Goal: Transaction & Acquisition: Book appointment/travel/reservation

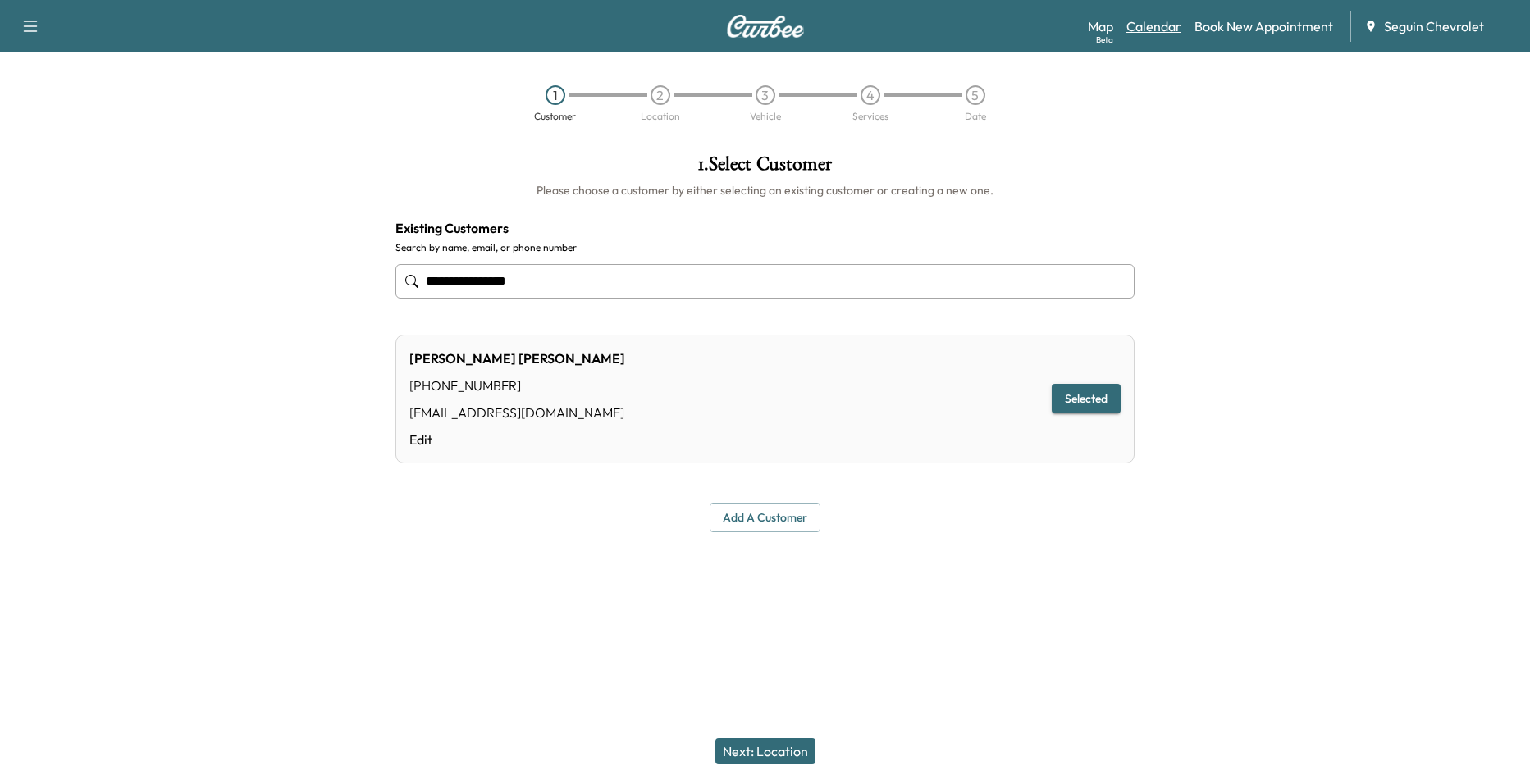
click at [1159, 19] on link "Calendar" at bounding box center [1153, 26] width 55 height 20
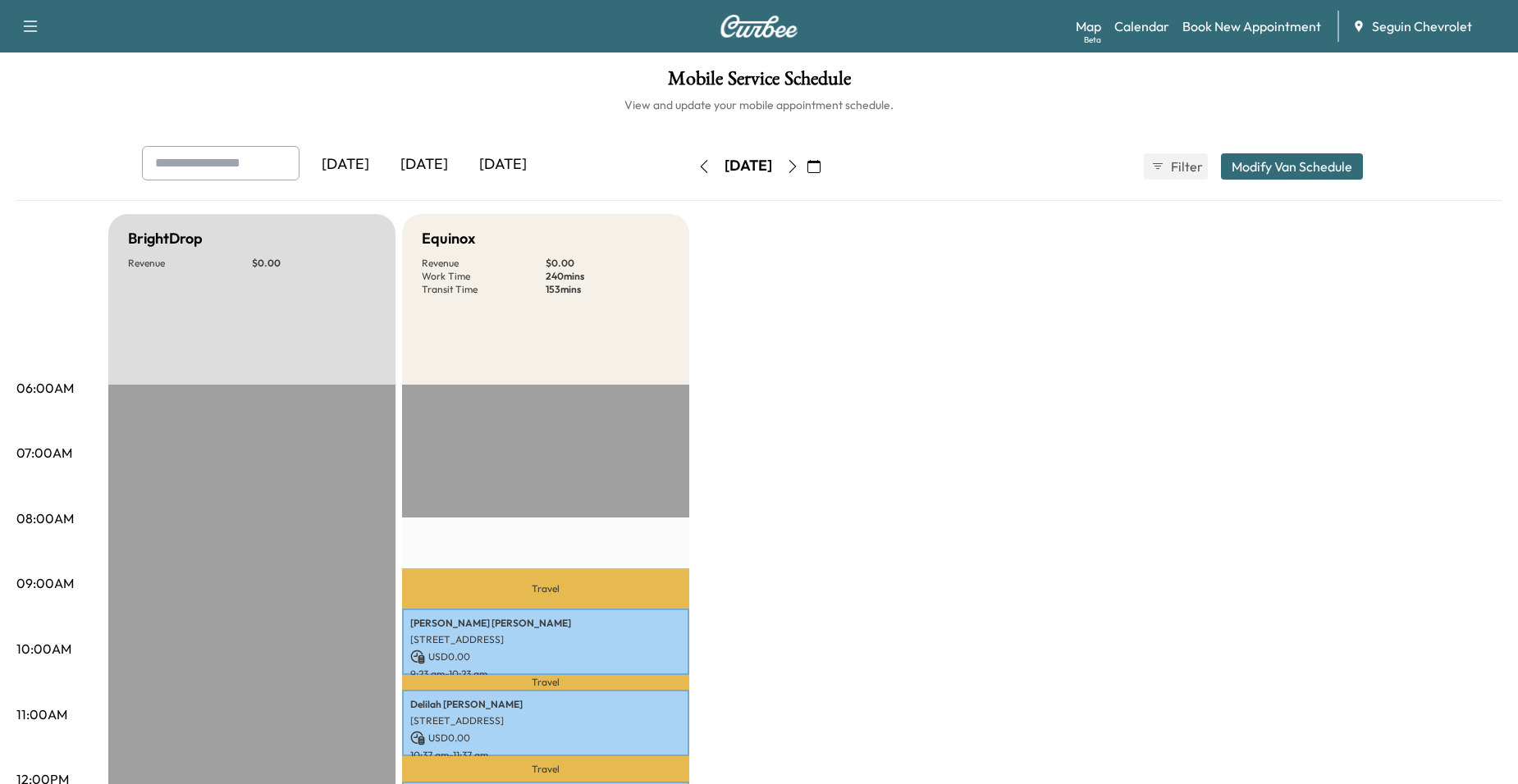
click at [821, 152] on div "[DATE] October 2025 S M T W T F S 28 29 30 1 2 3 4 5 6 7 8 9 10 11 12 13 14 15 …" at bounding box center [759, 167] width 138 height 53
click at [807, 158] on button "button" at bounding box center [793, 167] width 28 height 26
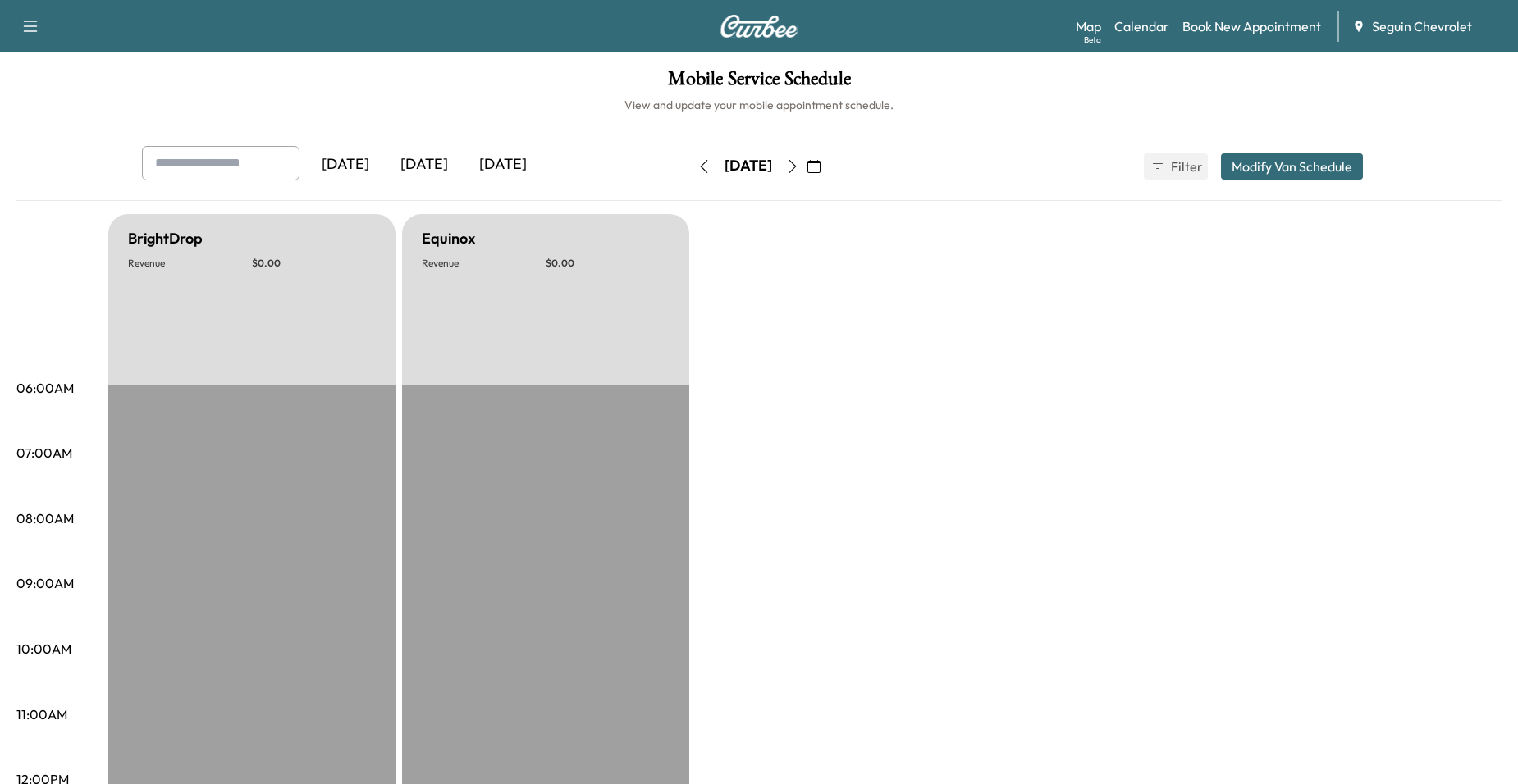
click at [807, 160] on button "button" at bounding box center [793, 167] width 28 height 26
click at [807, 162] on button "button" at bounding box center [793, 167] width 28 height 26
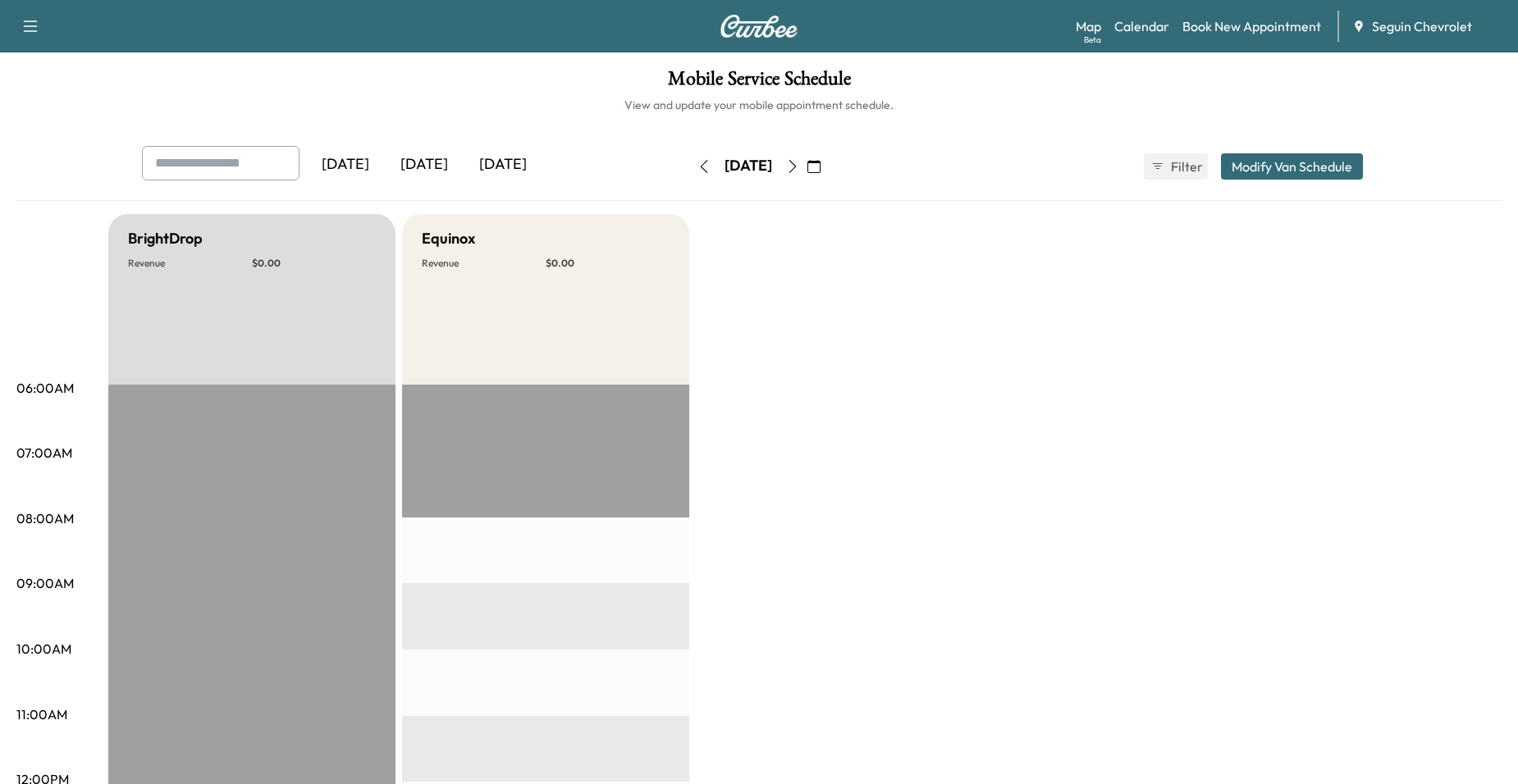
click at [807, 158] on button "button" at bounding box center [793, 167] width 28 height 26
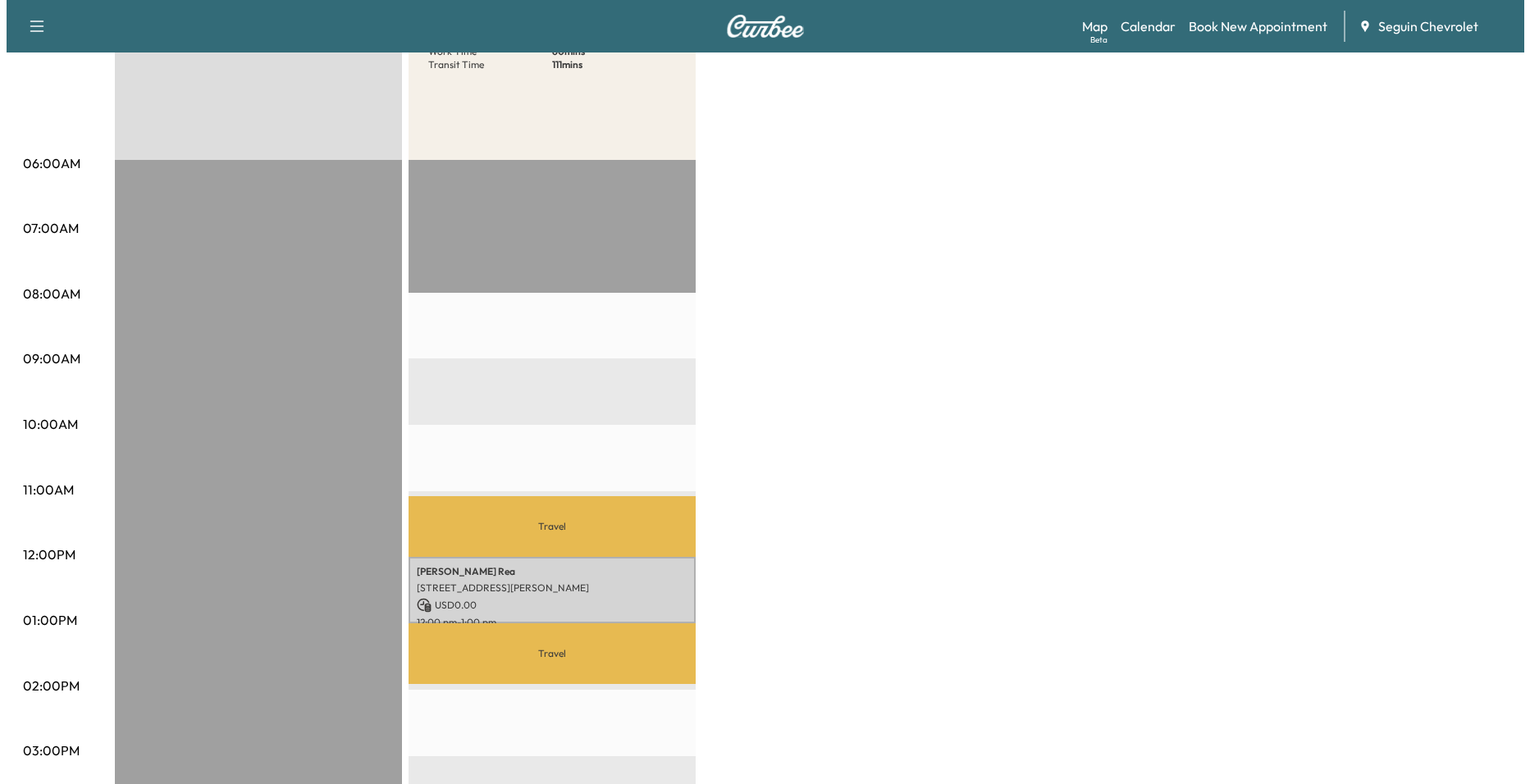
scroll to position [246, 0]
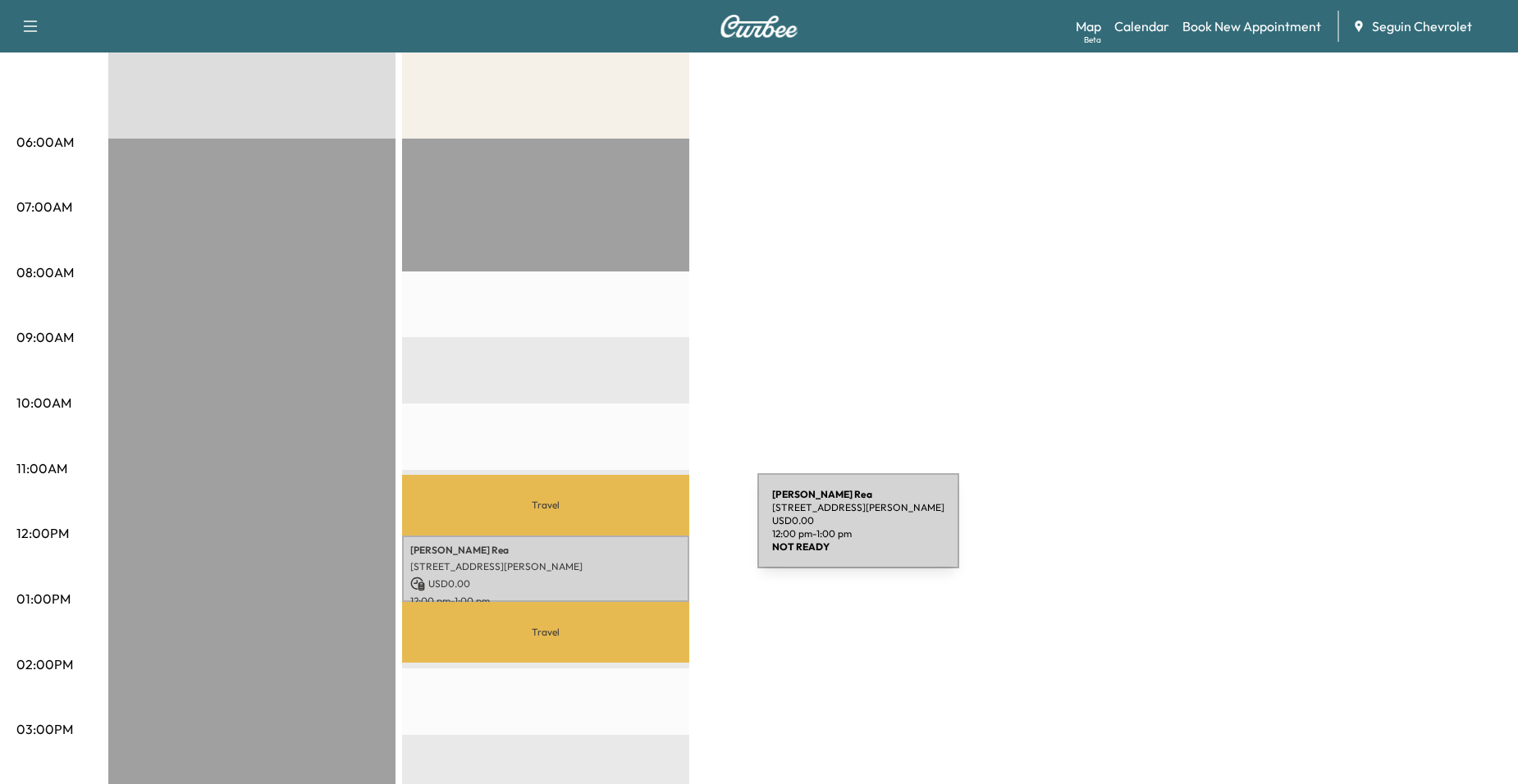
click at [634, 535] on div "[PERSON_NAME] [STREET_ADDRESS][PERSON_NAME] USD 0.00 12:00 pm - 1:00 pm" at bounding box center [545, 568] width 288 height 66
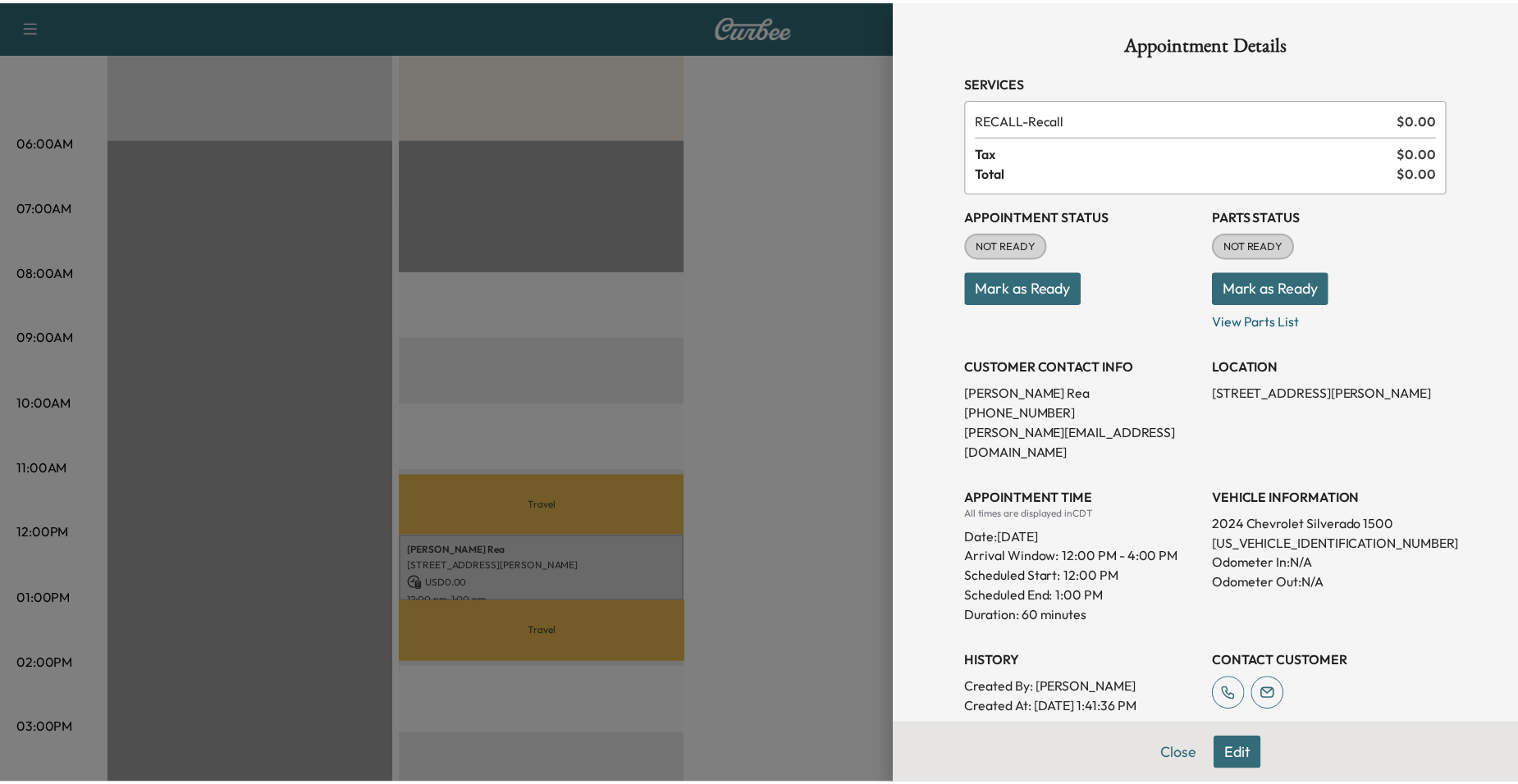
scroll to position [227, 0]
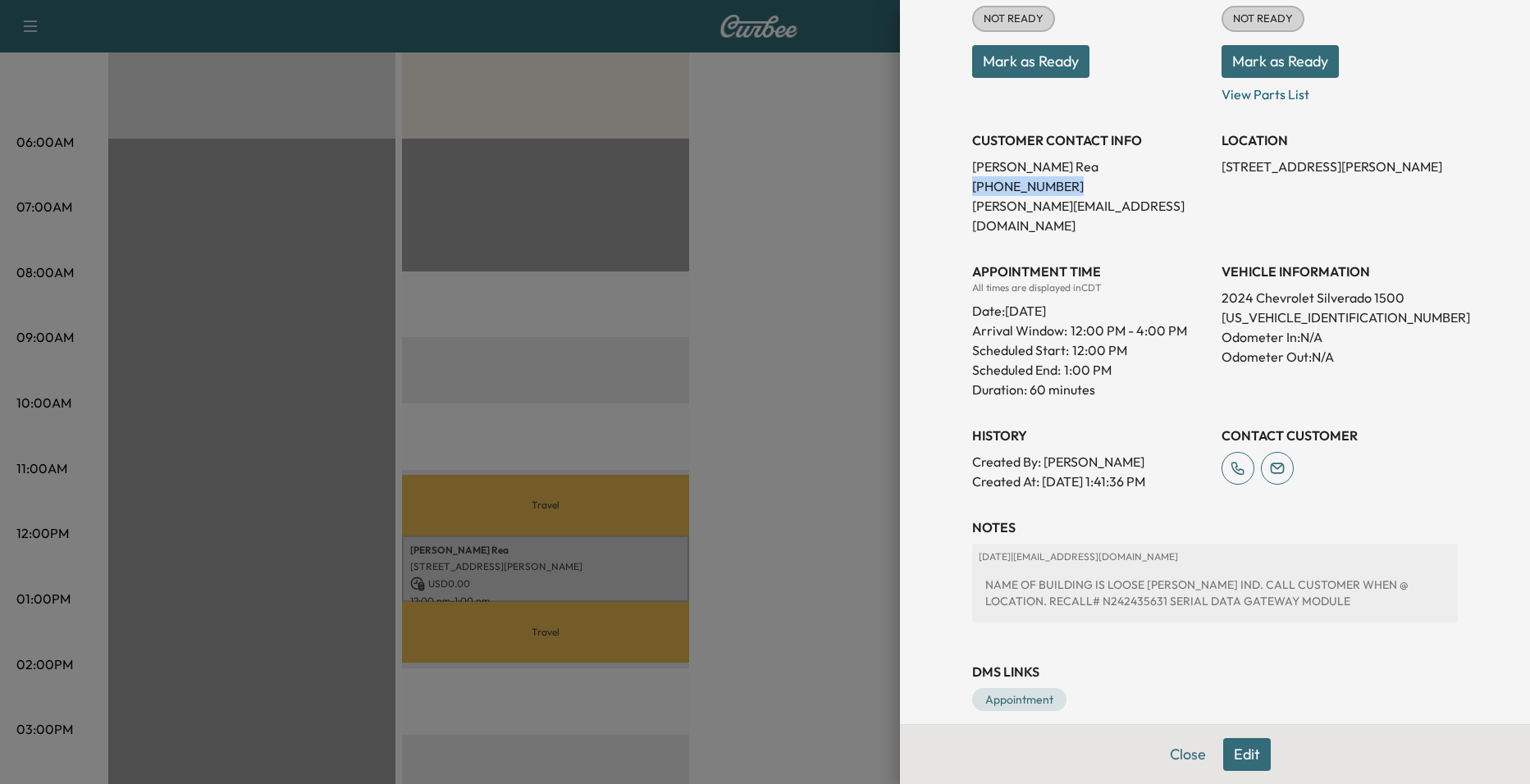
drag, startPoint x: 962, startPoint y: 181, endPoint x: 1053, endPoint y: 177, distance: 91.1
click at [1053, 177] on p "[PHONE_NUMBER]" at bounding box center [1091, 186] width 237 height 20
drag, startPoint x: 1053, startPoint y: 177, endPoint x: 1019, endPoint y: 186, distance: 35.2
copy p "[PHONE_NUMBER]"
click at [869, 380] on div at bounding box center [765, 392] width 1530 height 784
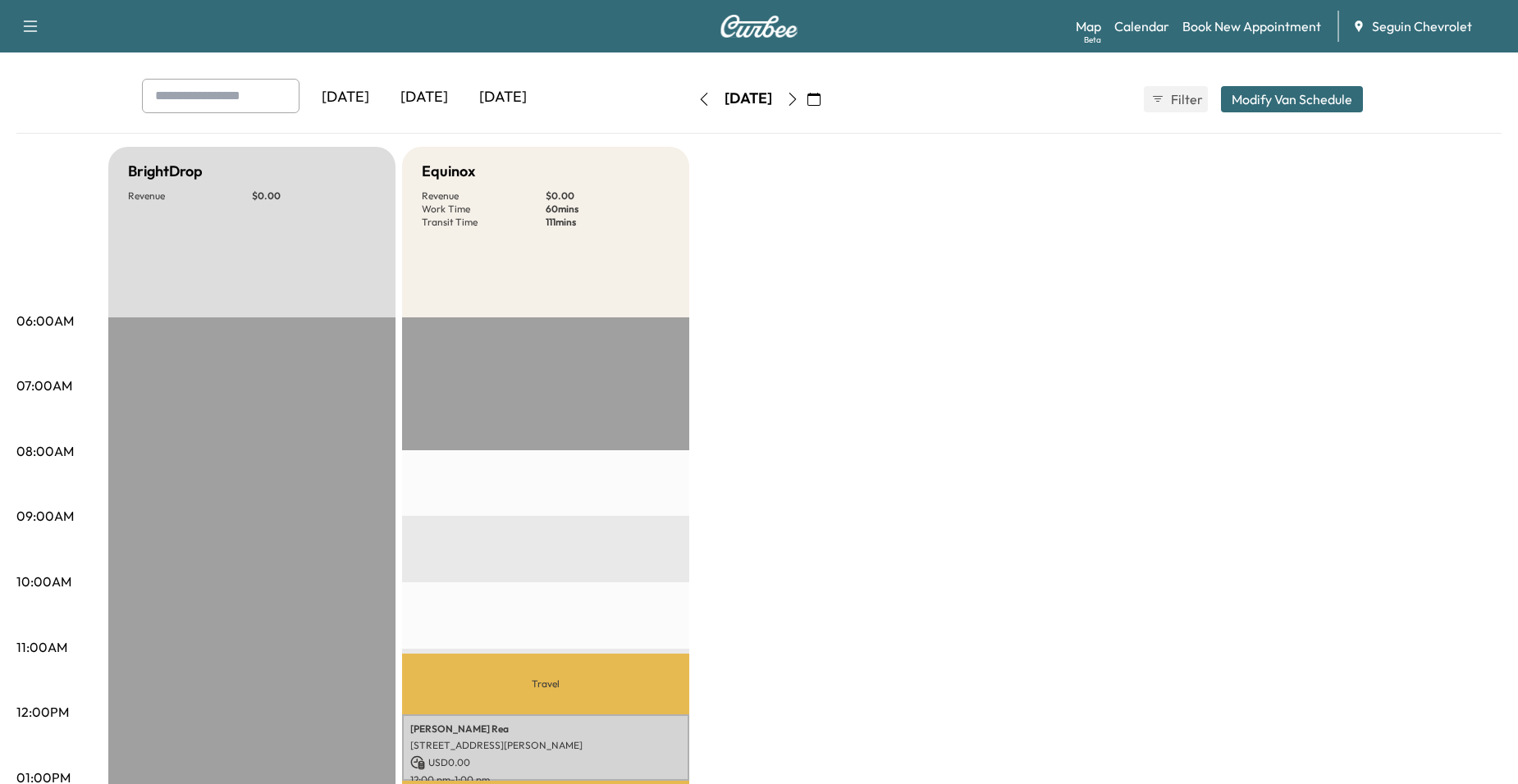
scroll to position [0, 0]
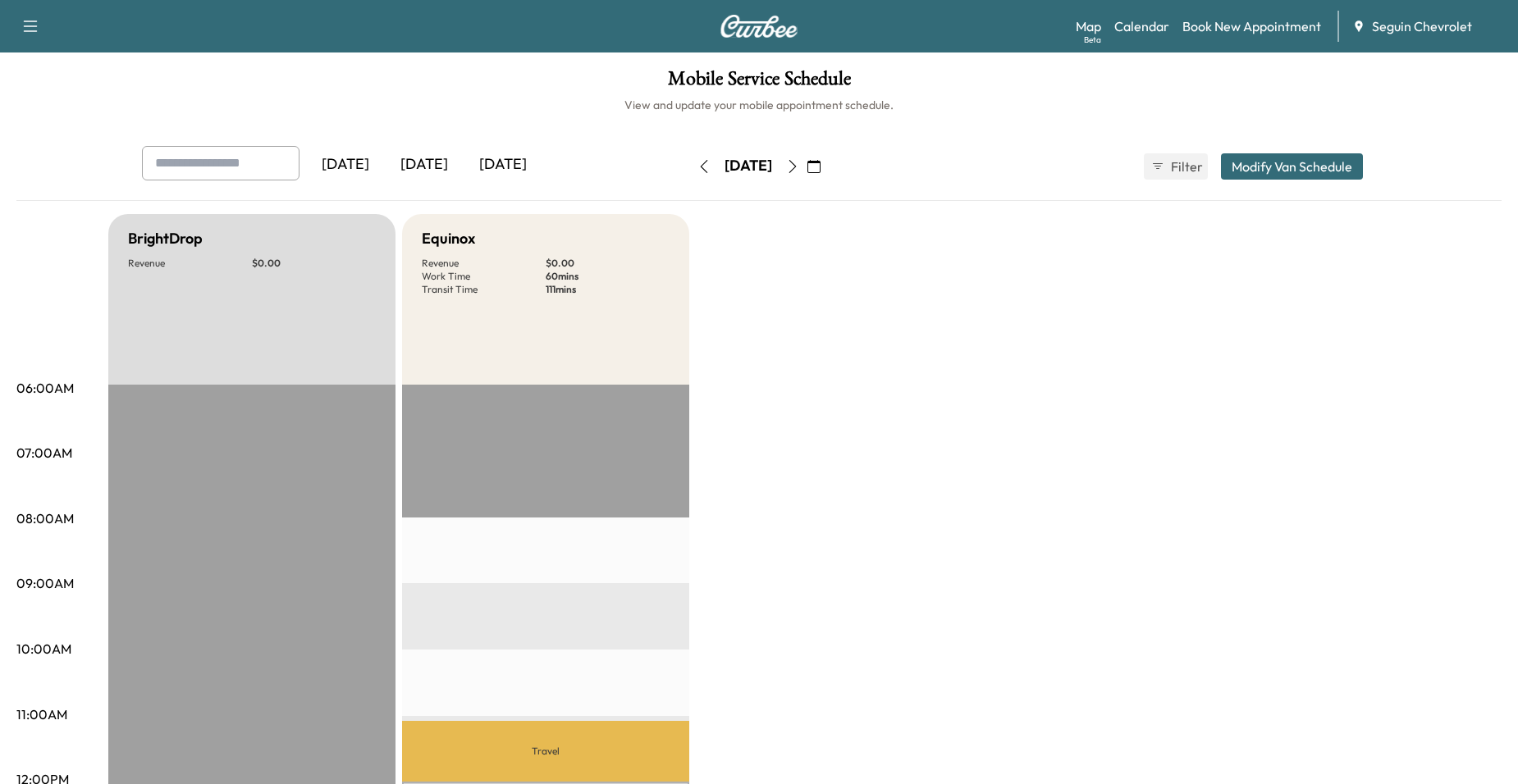
click at [799, 167] on icon "button" at bounding box center [793, 167] width 13 height 13
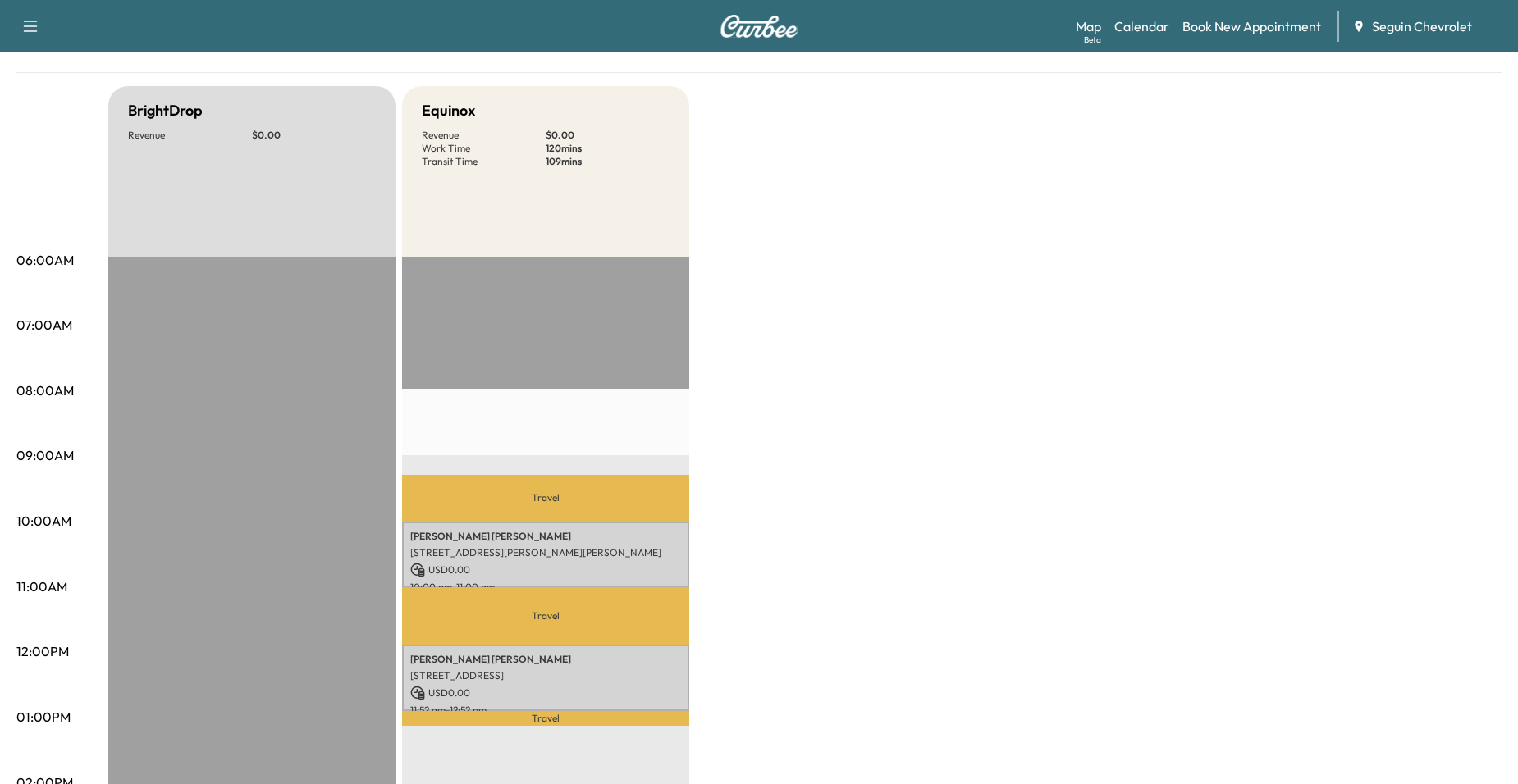
scroll to position [246, 0]
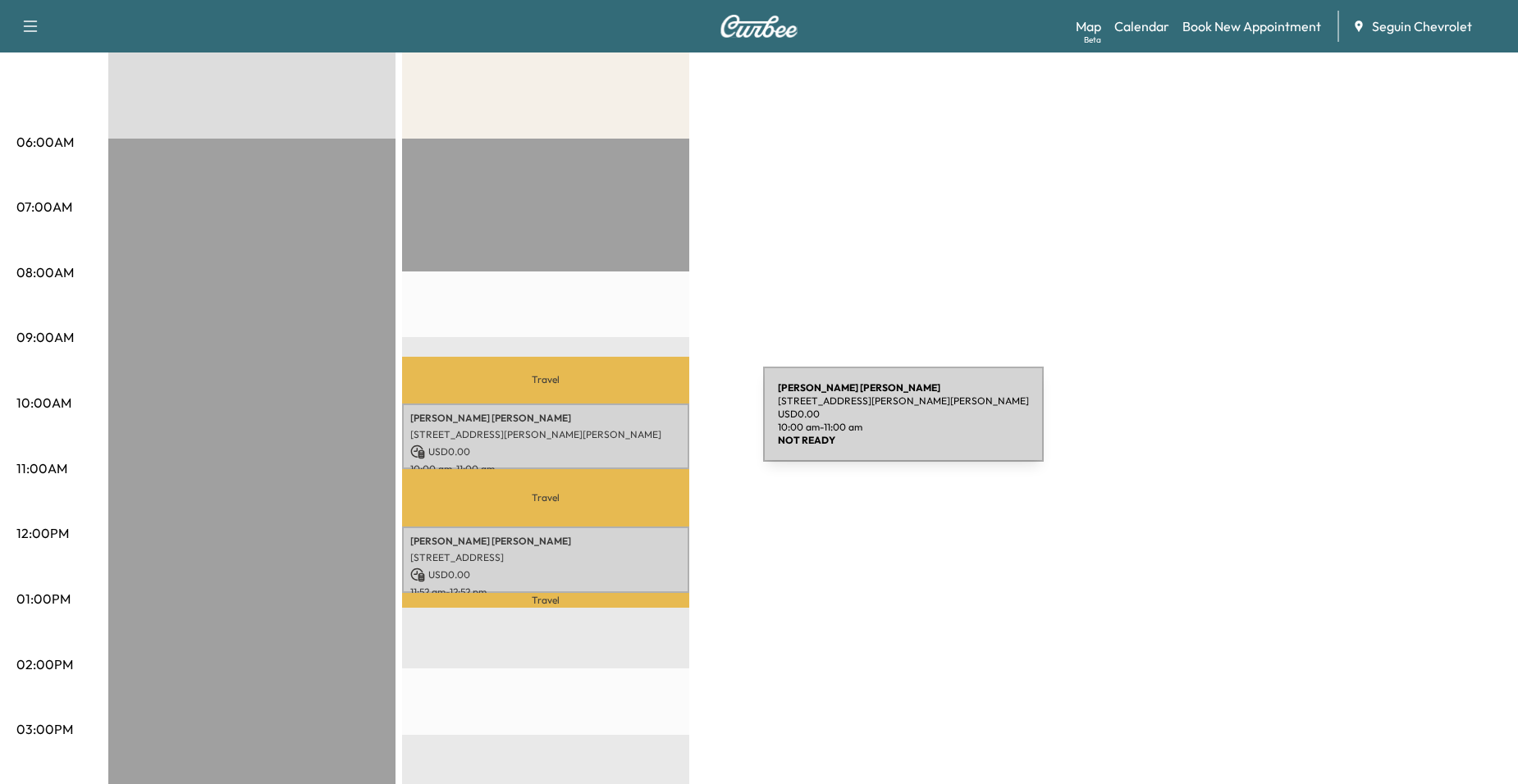
click at [639, 428] on p "[STREET_ADDRESS][PERSON_NAME][PERSON_NAME]" at bounding box center [545, 434] width 271 height 13
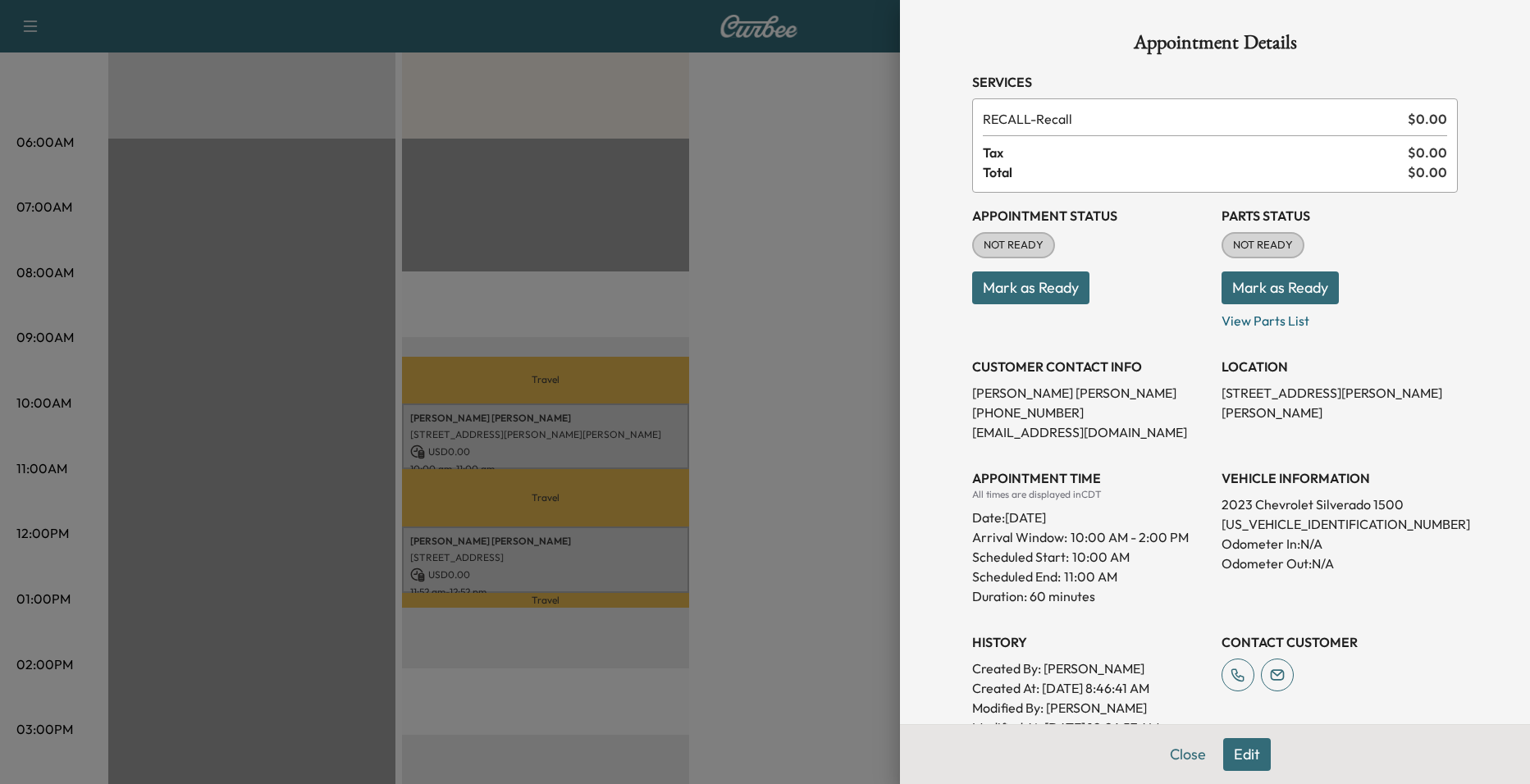
click at [718, 427] on div at bounding box center [765, 392] width 1530 height 784
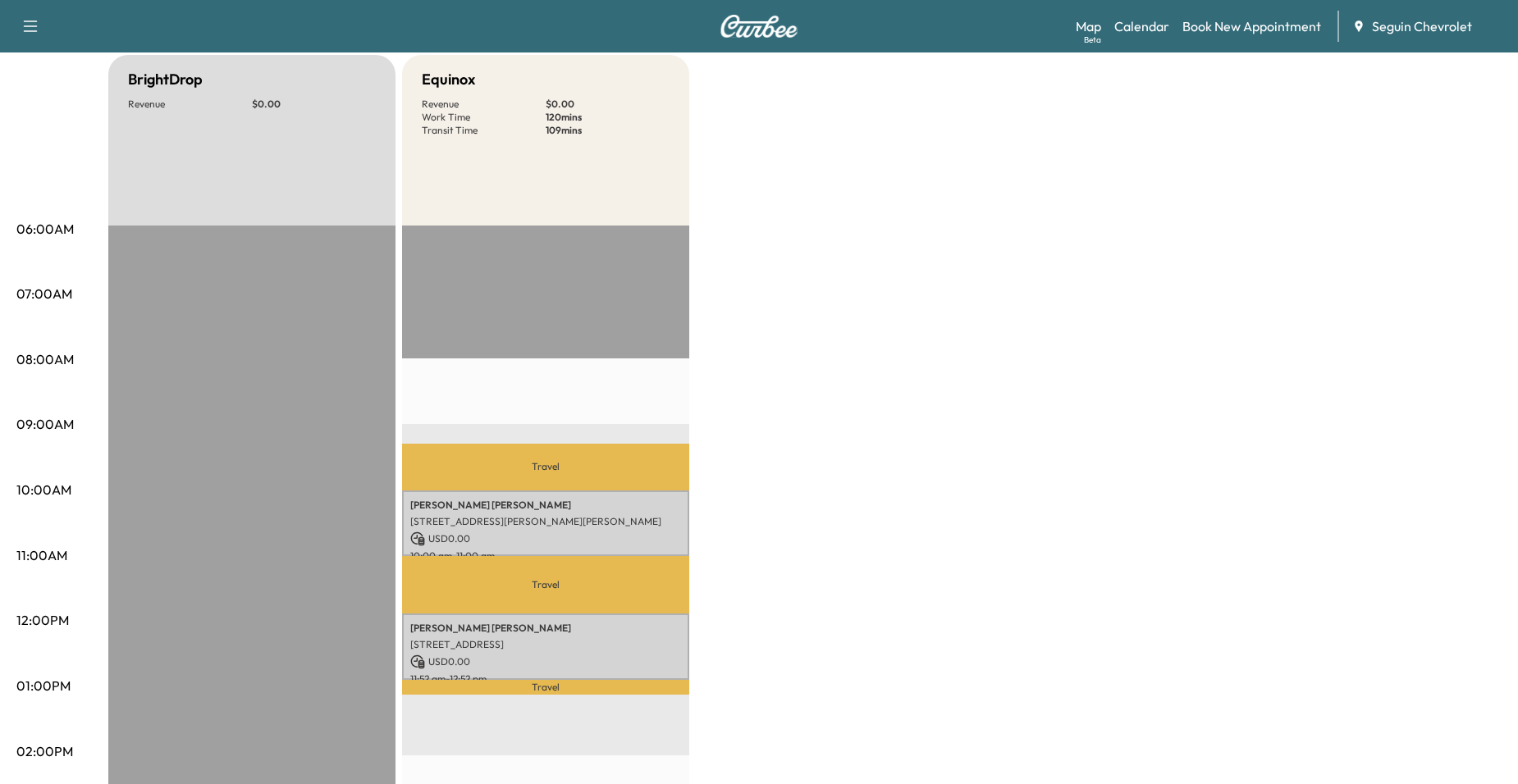
scroll to position [0, 0]
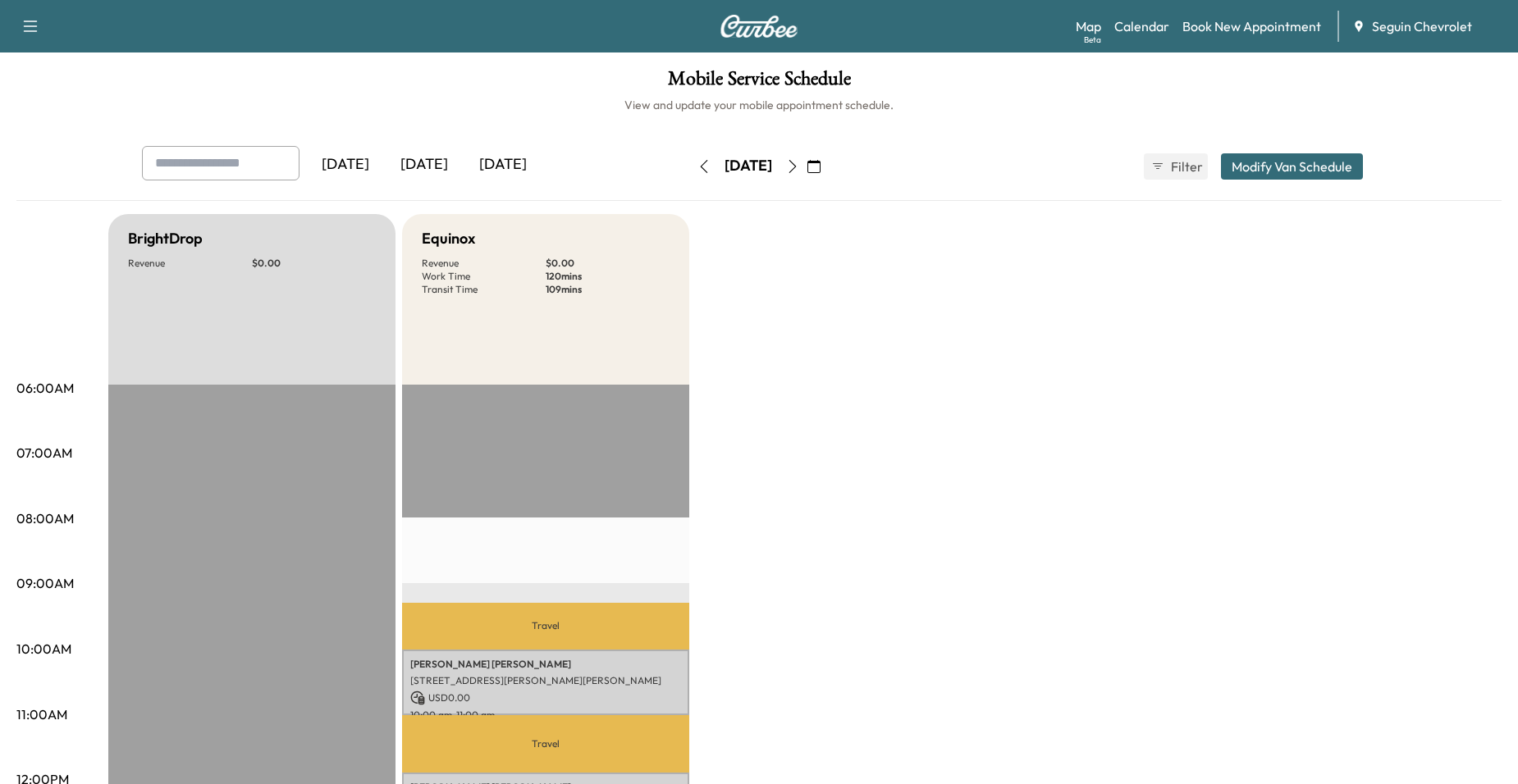
click at [807, 173] on button "button" at bounding box center [793, 167] width 28 height 26
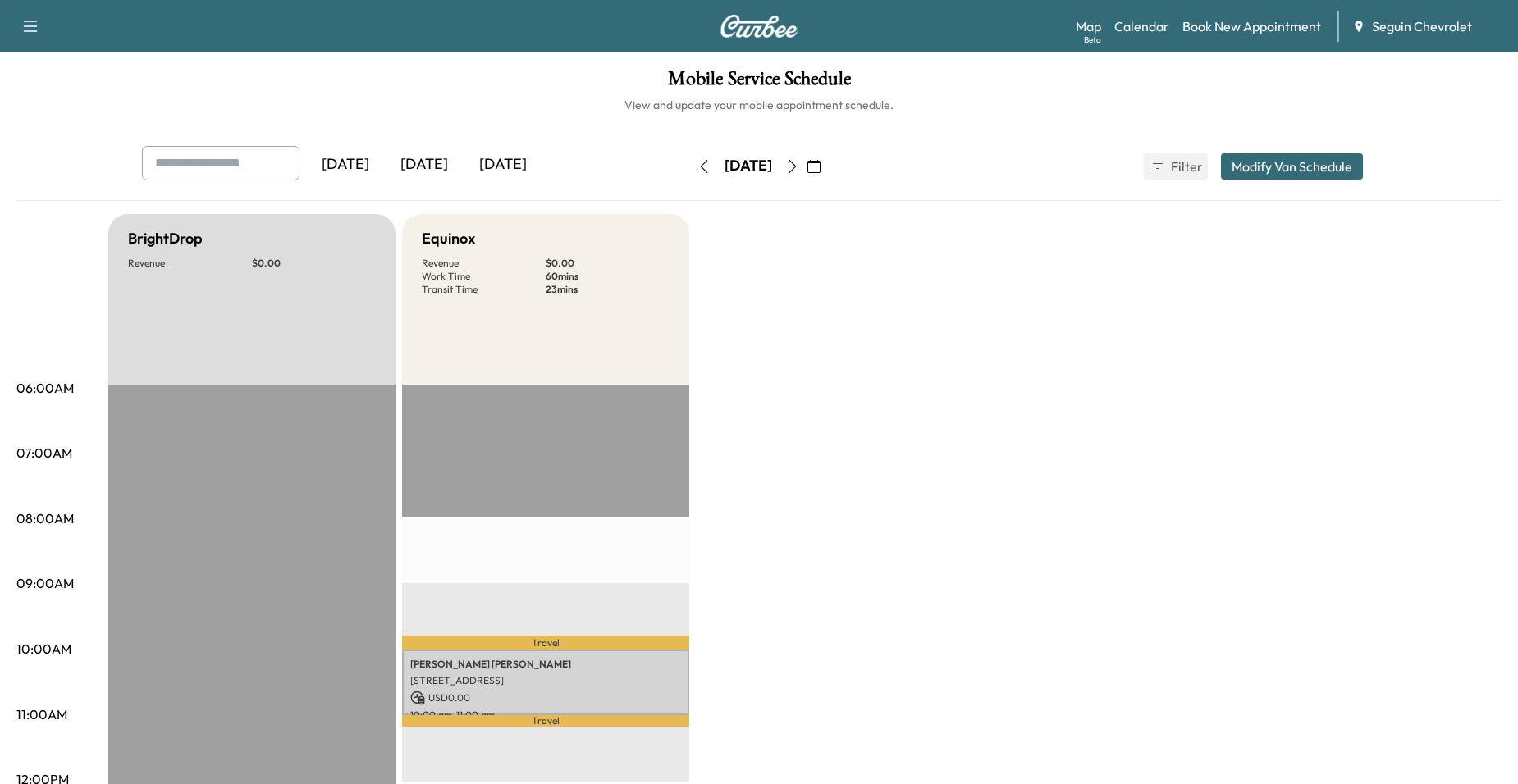
click at [807, 177] on button "button" at bounding box center [793, 167] width 28 height 26
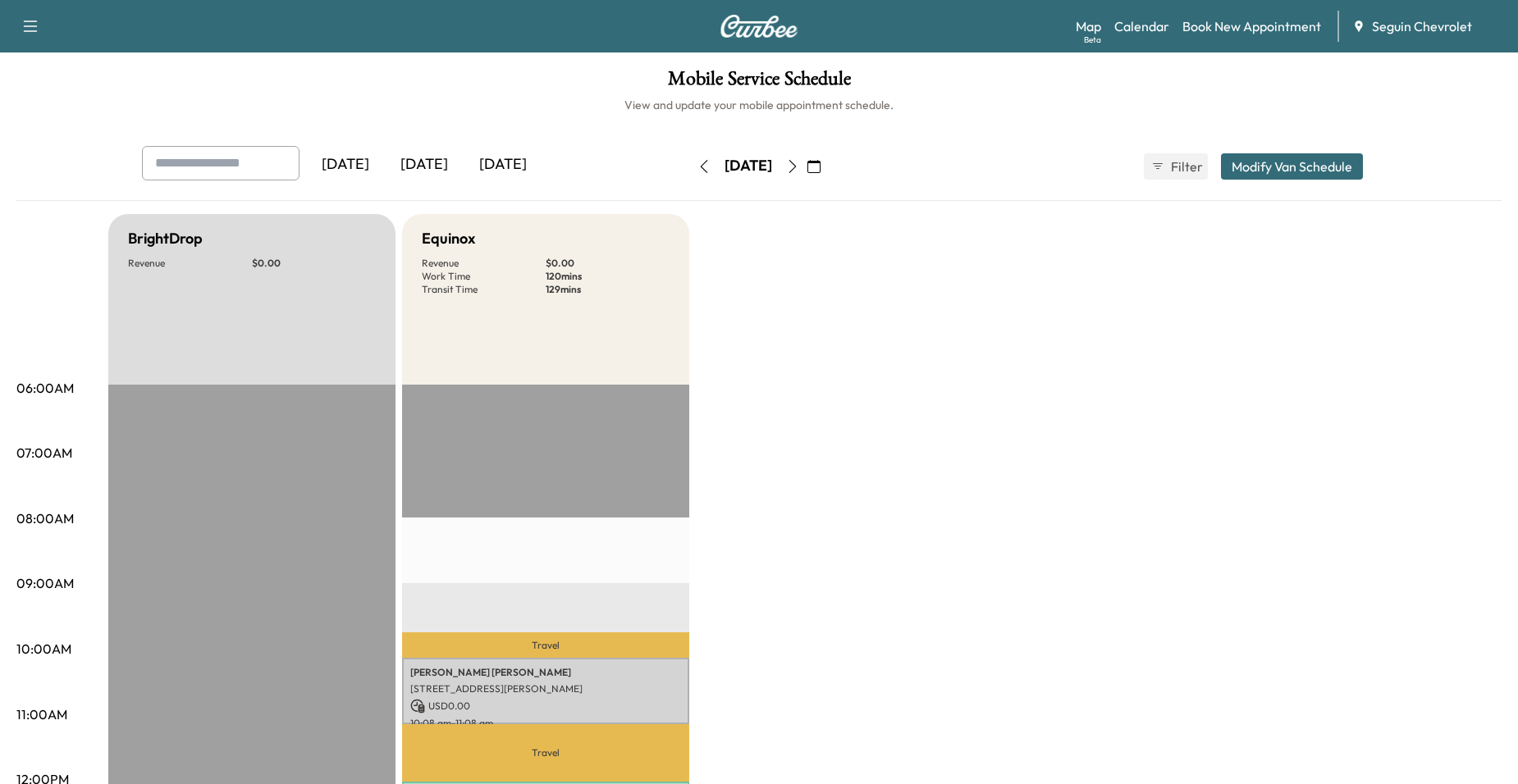
click at [799, 169] on icon "button" at bounding box center [793, 167] width 13 height 13
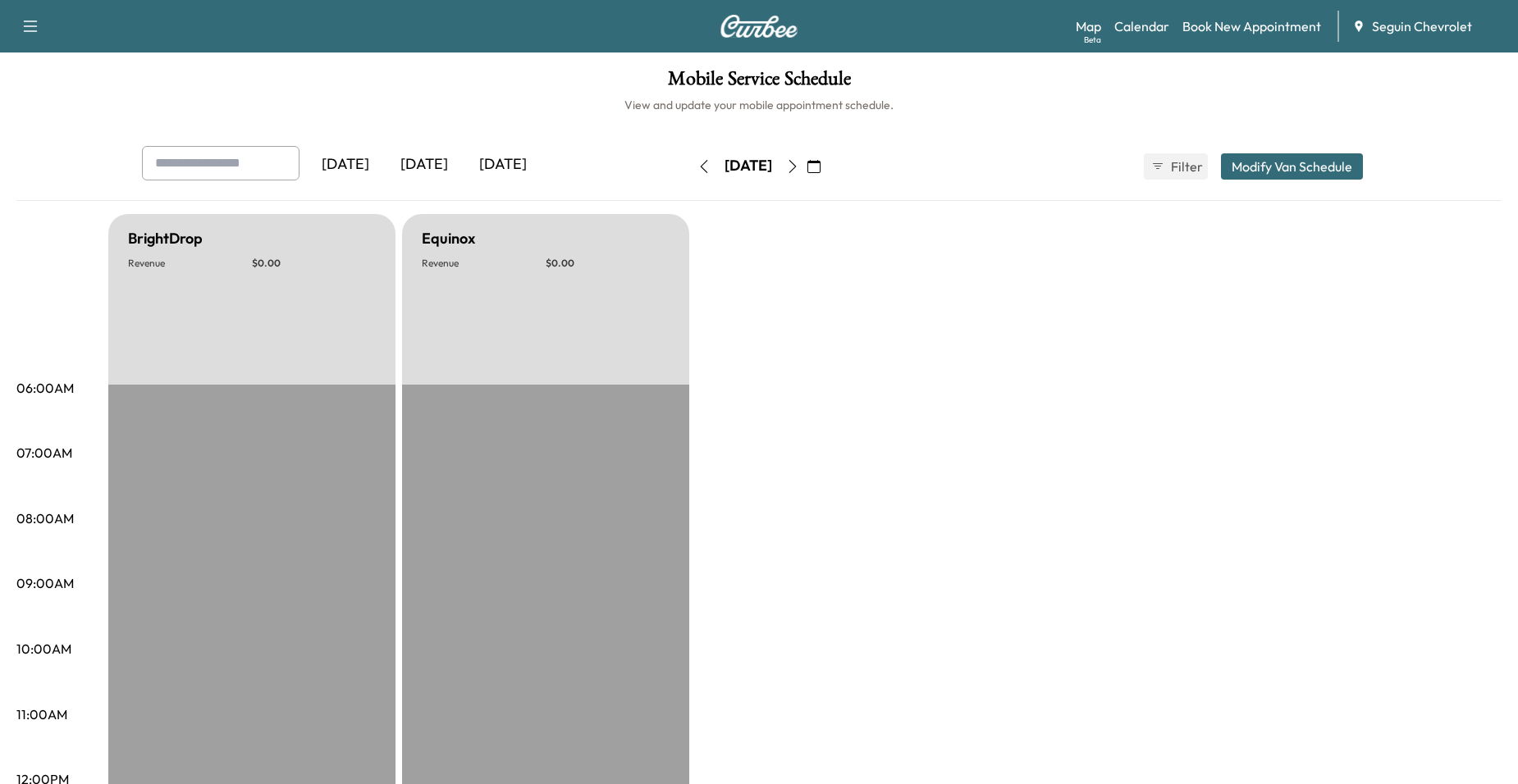
click at [799, 167] on icon "button" at bounding box center [793, 167] width 13 height 13
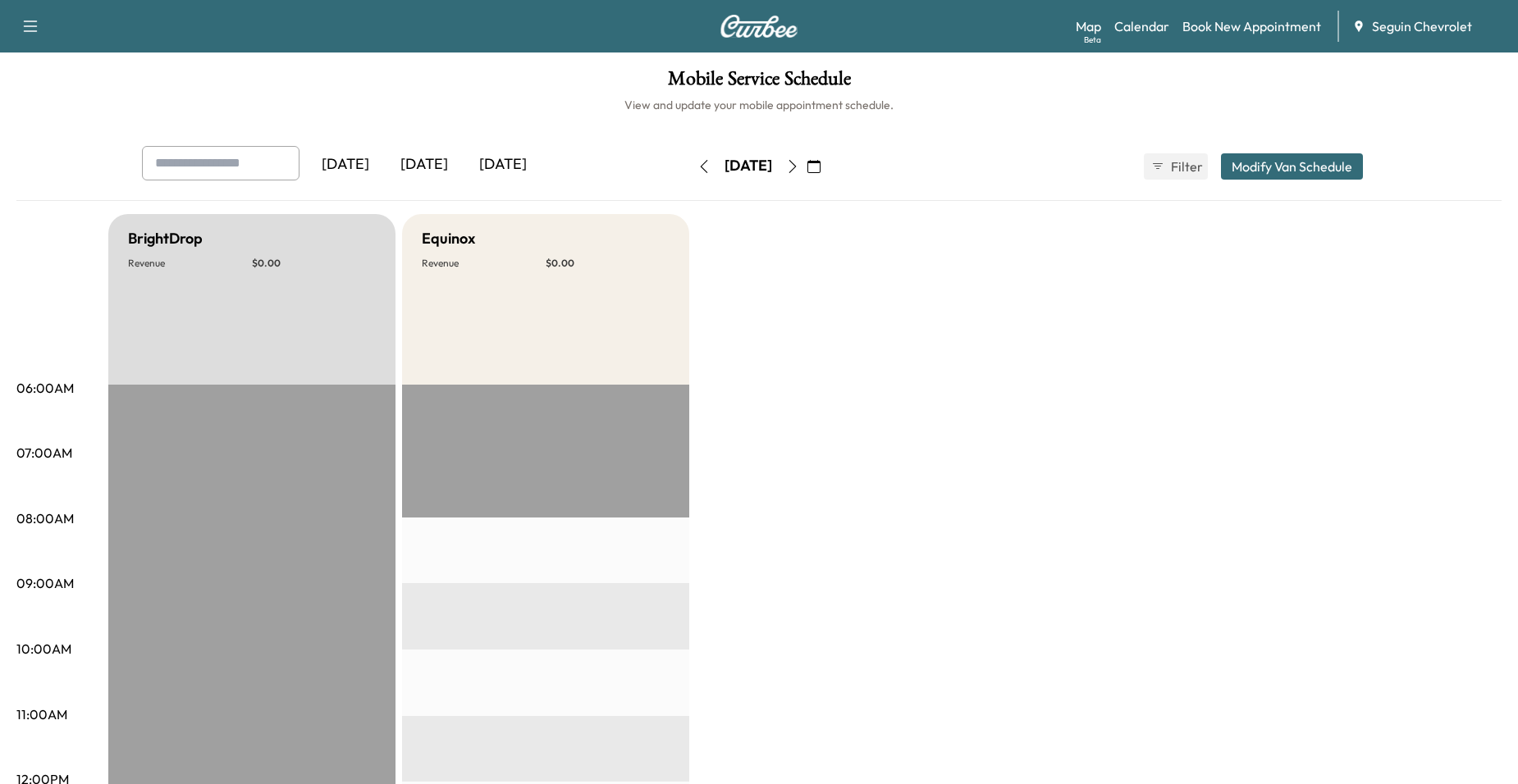
click at [799, 167] on icon "button" at bounding box center [793, 167] width 13 height 13
click at [799, 166] on icon "button" at bounding box center [793, 167] width 13 height 13
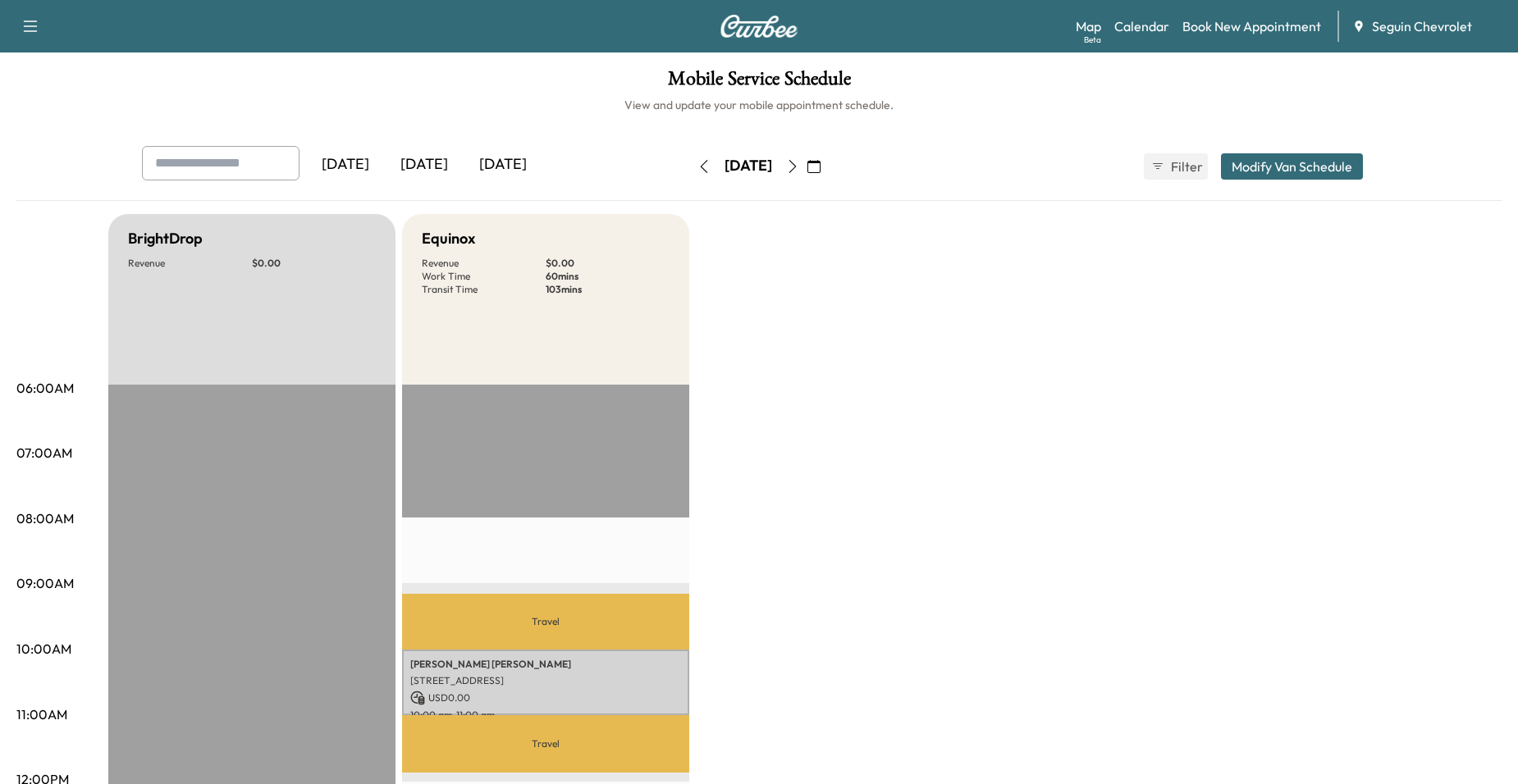
click at [799, 166] on icon "button" at bounding box center [793, 167] width 13 height 13
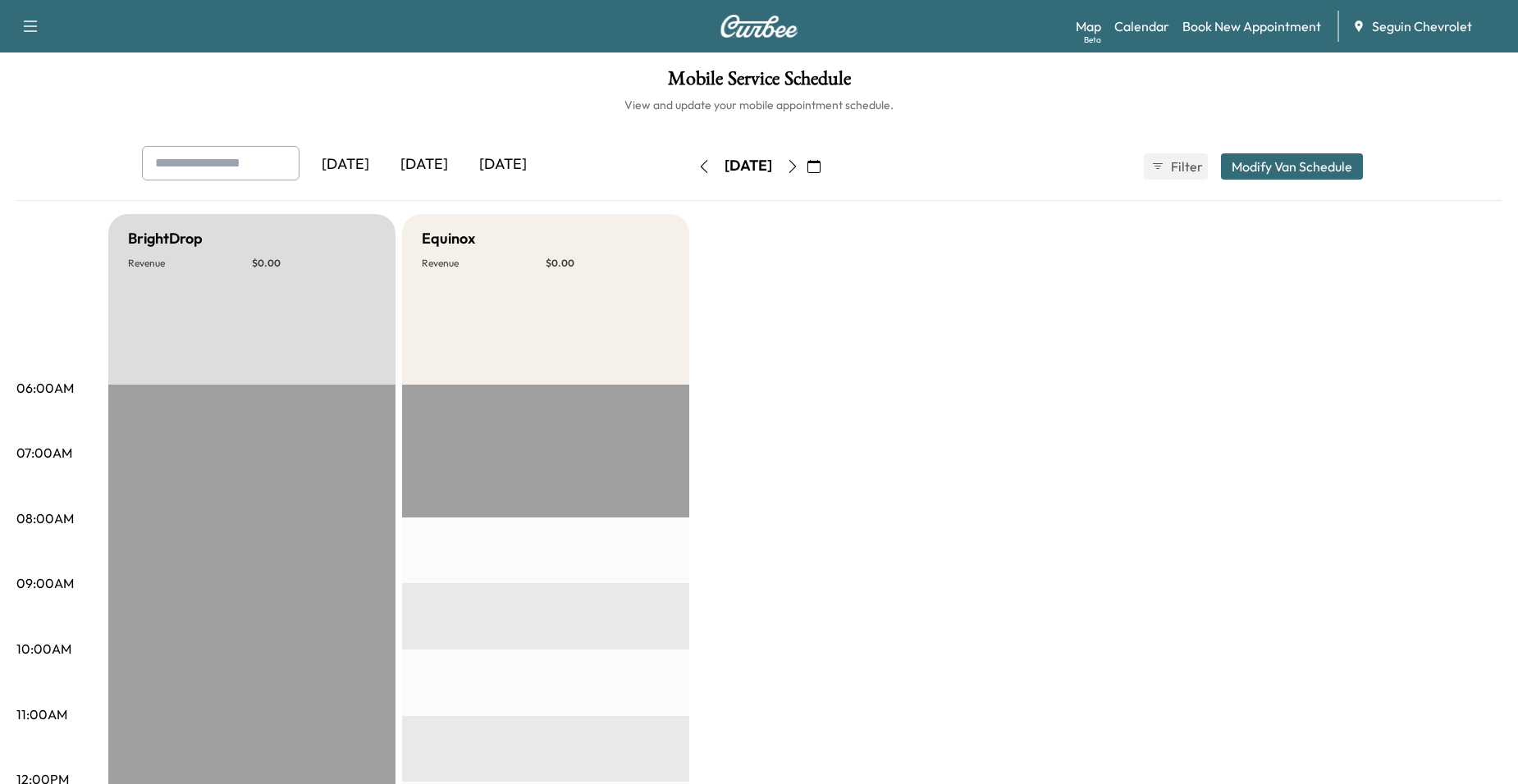
click at [797, 166] on icon "button" at bounding box center [793, 167] width 7 height 13
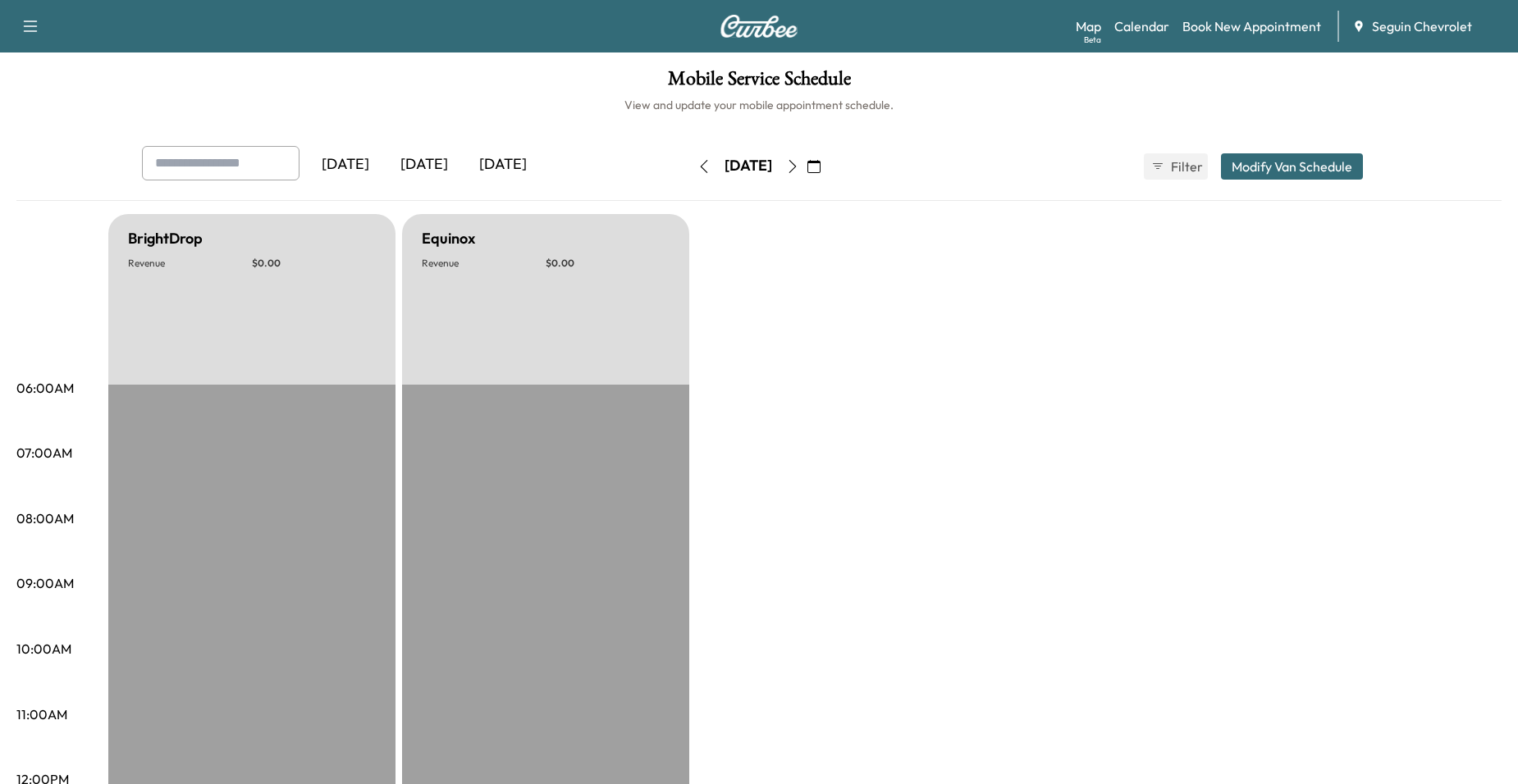
click at [799, 166] on icon "button" at bounding box center [793, 167] width 13 height 13
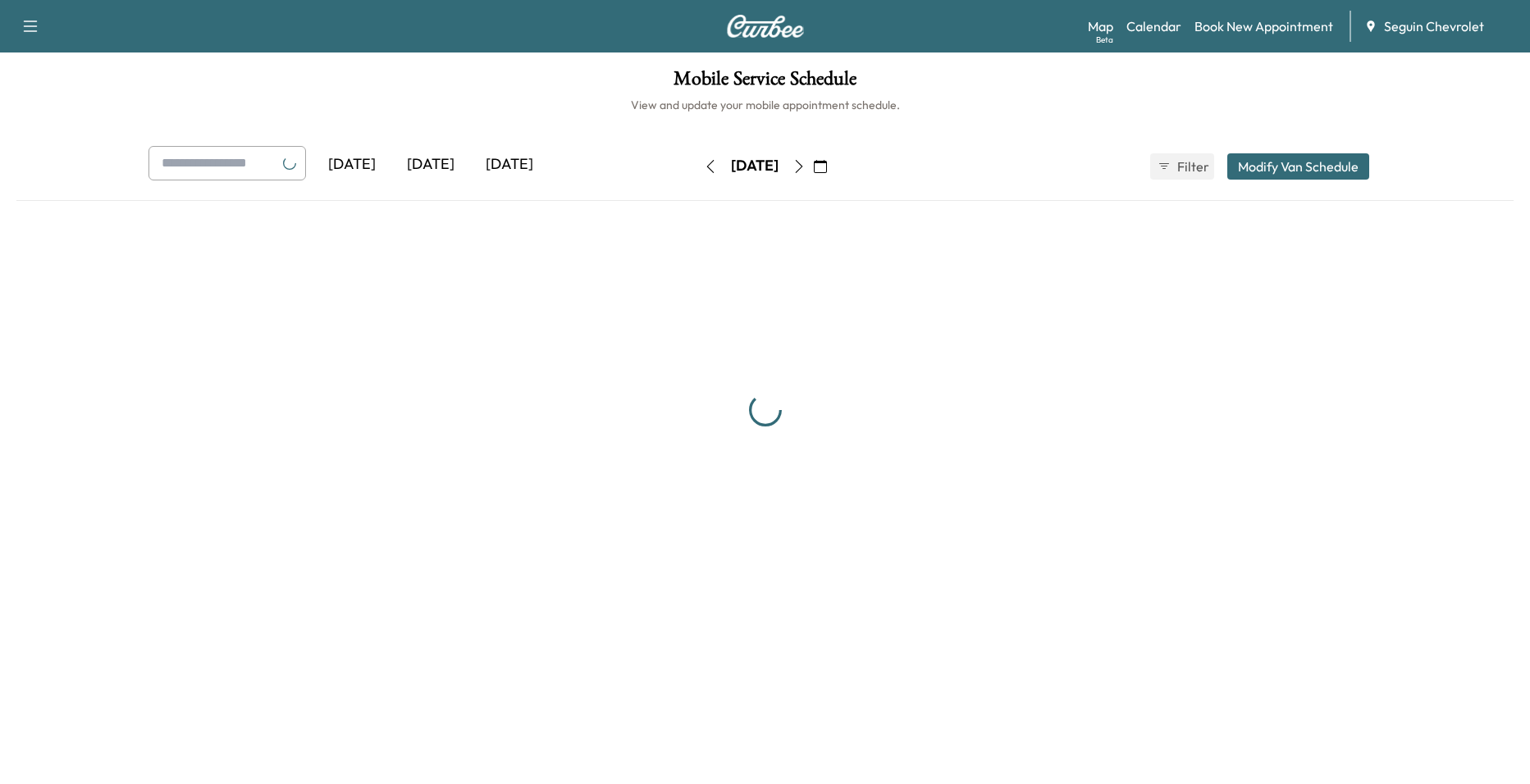
click at [806, 166] on icon "button" at bounding box center [799, 167] width 13 height 13
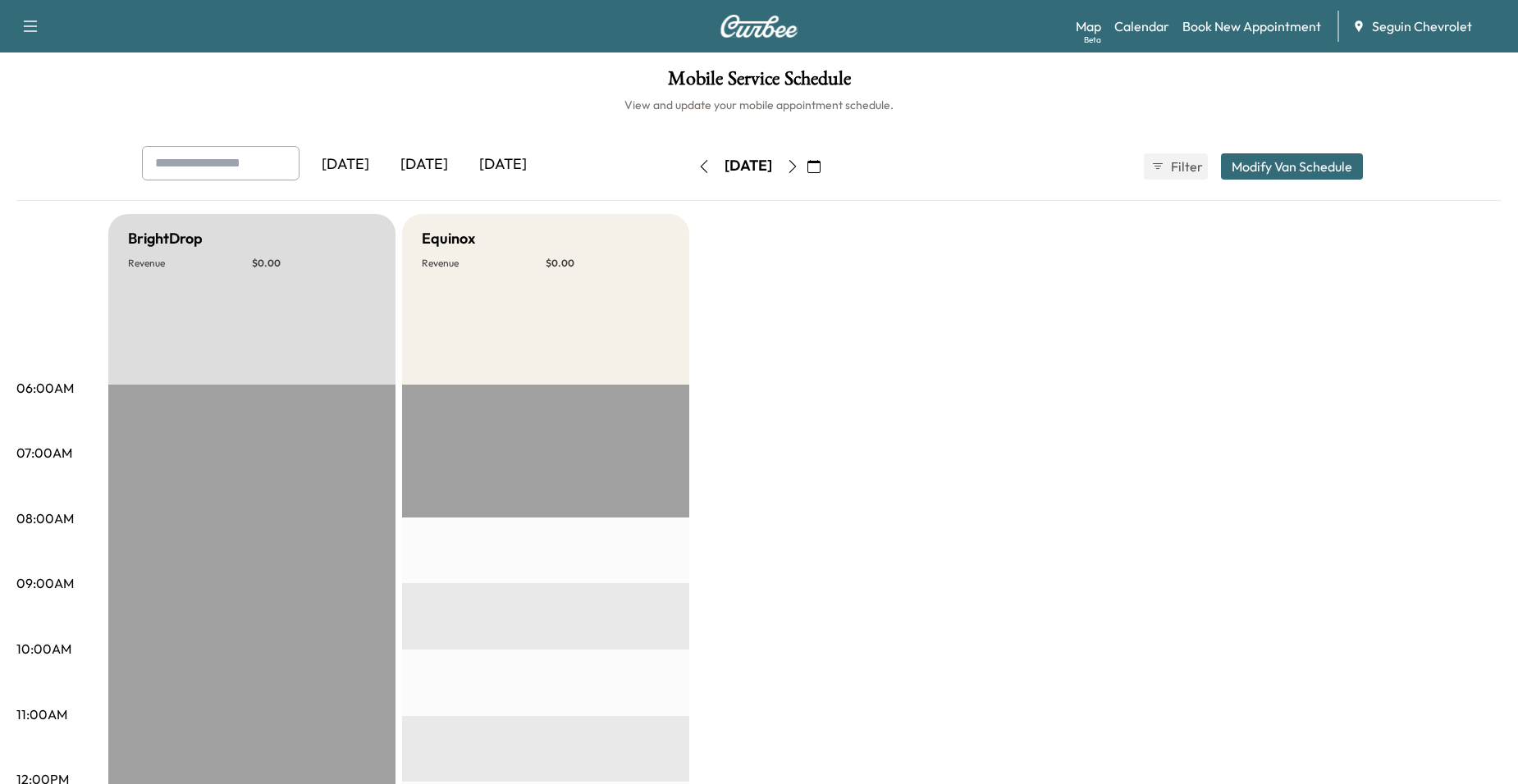
click at [799, 166] on icon "button" at bounding box center [793, 167] width 13 height 13
click at [1223, 25] on link "Book New Appointment" at bounding box center [1251, 26] width 139 height 20
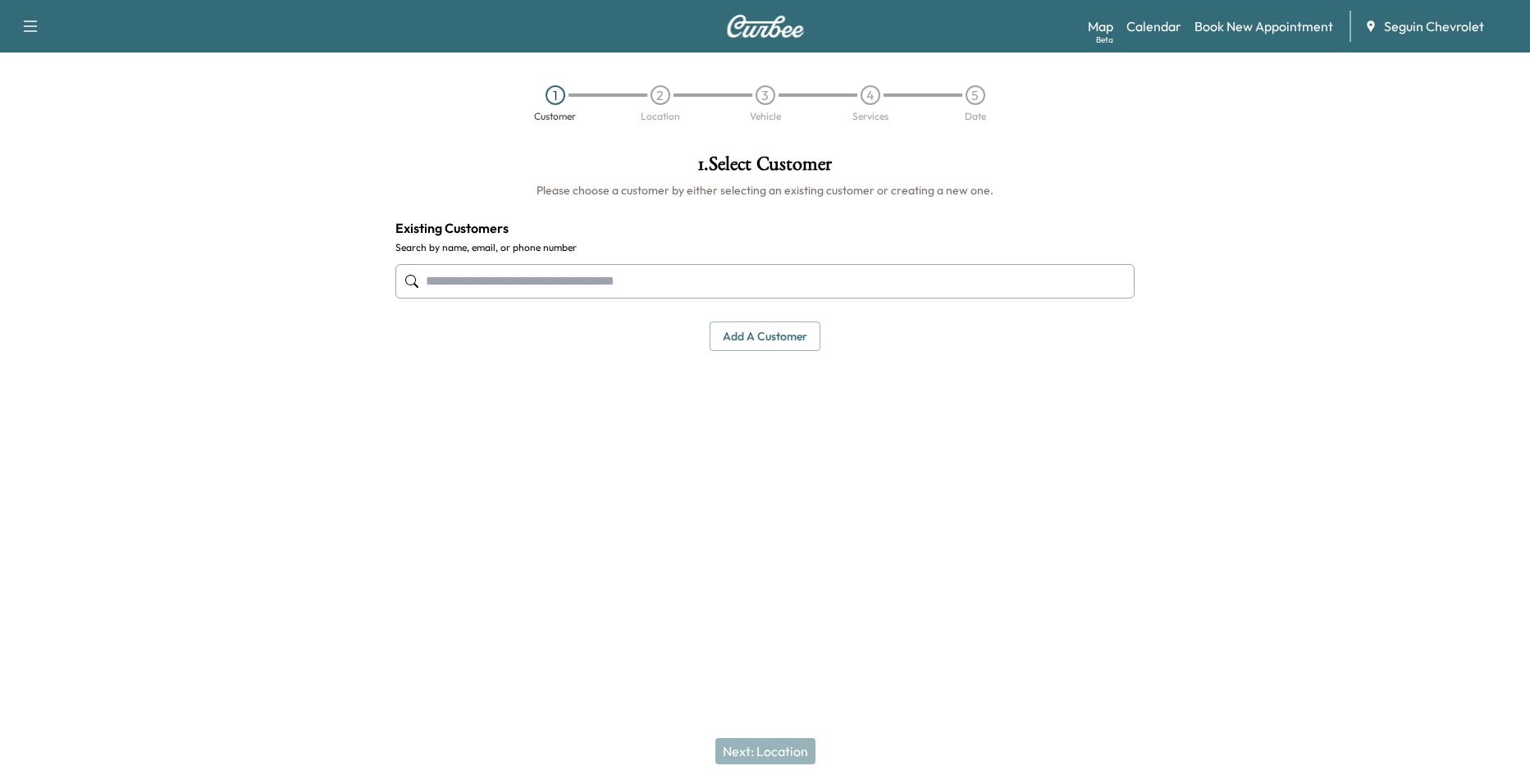
click at [809, 250] on label "Search by name, email, or phone number" at bounding box center [765, 248] width 739 height 13
click at [810, 265] on input "text" at bounding box center [765, 282] width 739 height 34
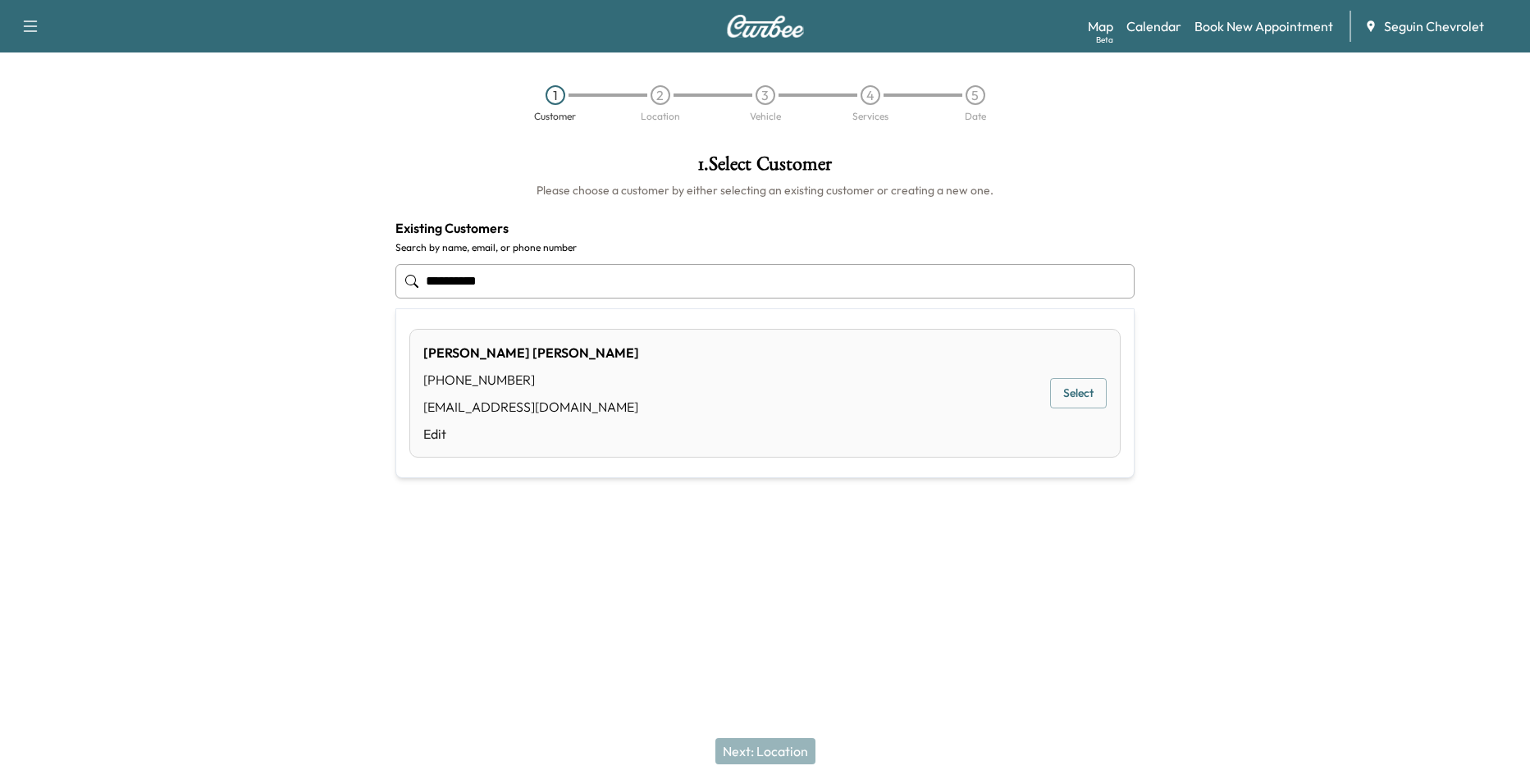
click at [615, 374] on div "[PERSON_NAME] [PHONE_NUMBER] [EMAIL_ADDRESS][DOMAIN_NAME] Edit Select" at bounding box center [765, 393] width 711 height 129
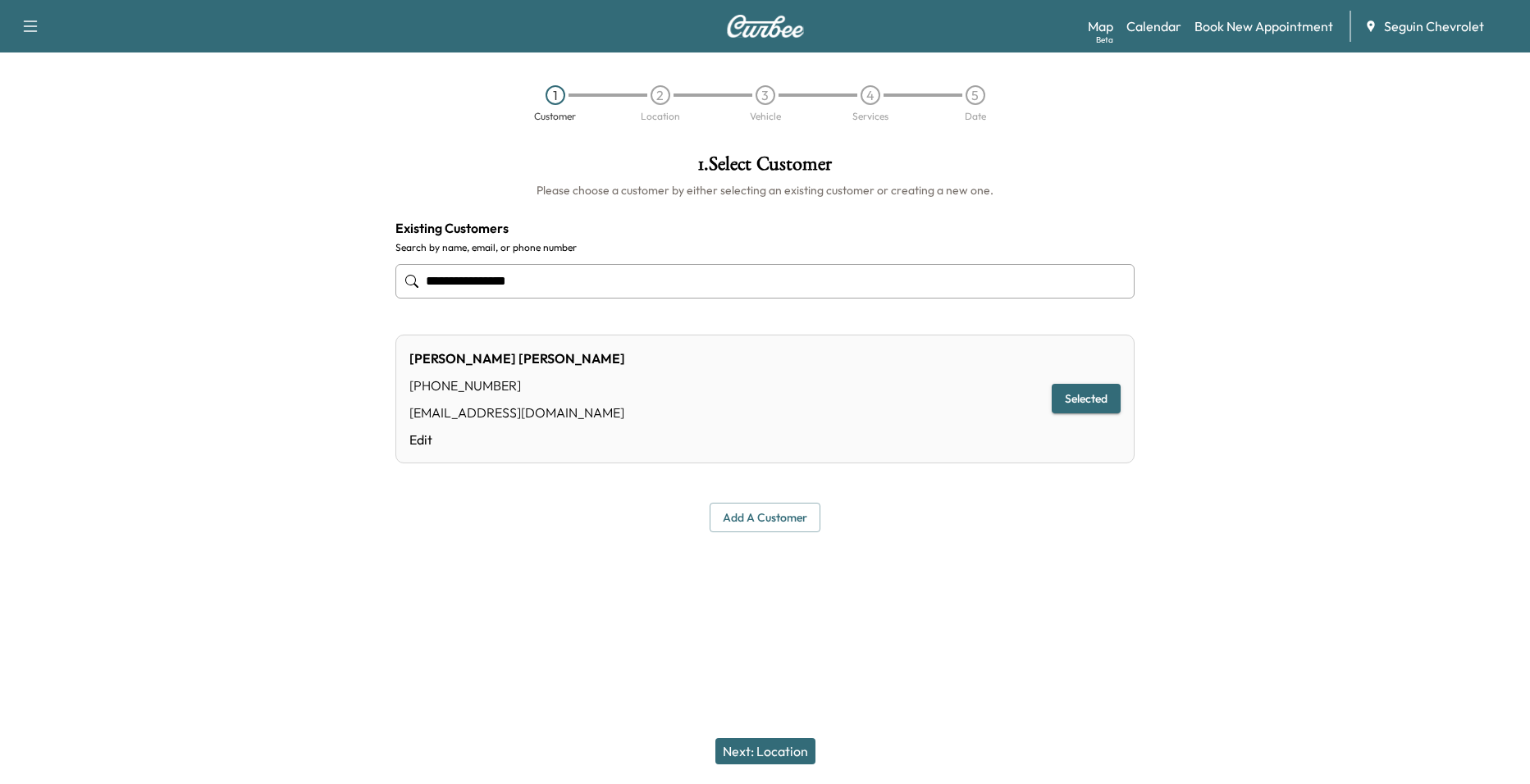
type input "**********"
click at [797, 738] on button "Next: Location" at bounding box center [765, 751] width 100 height 26
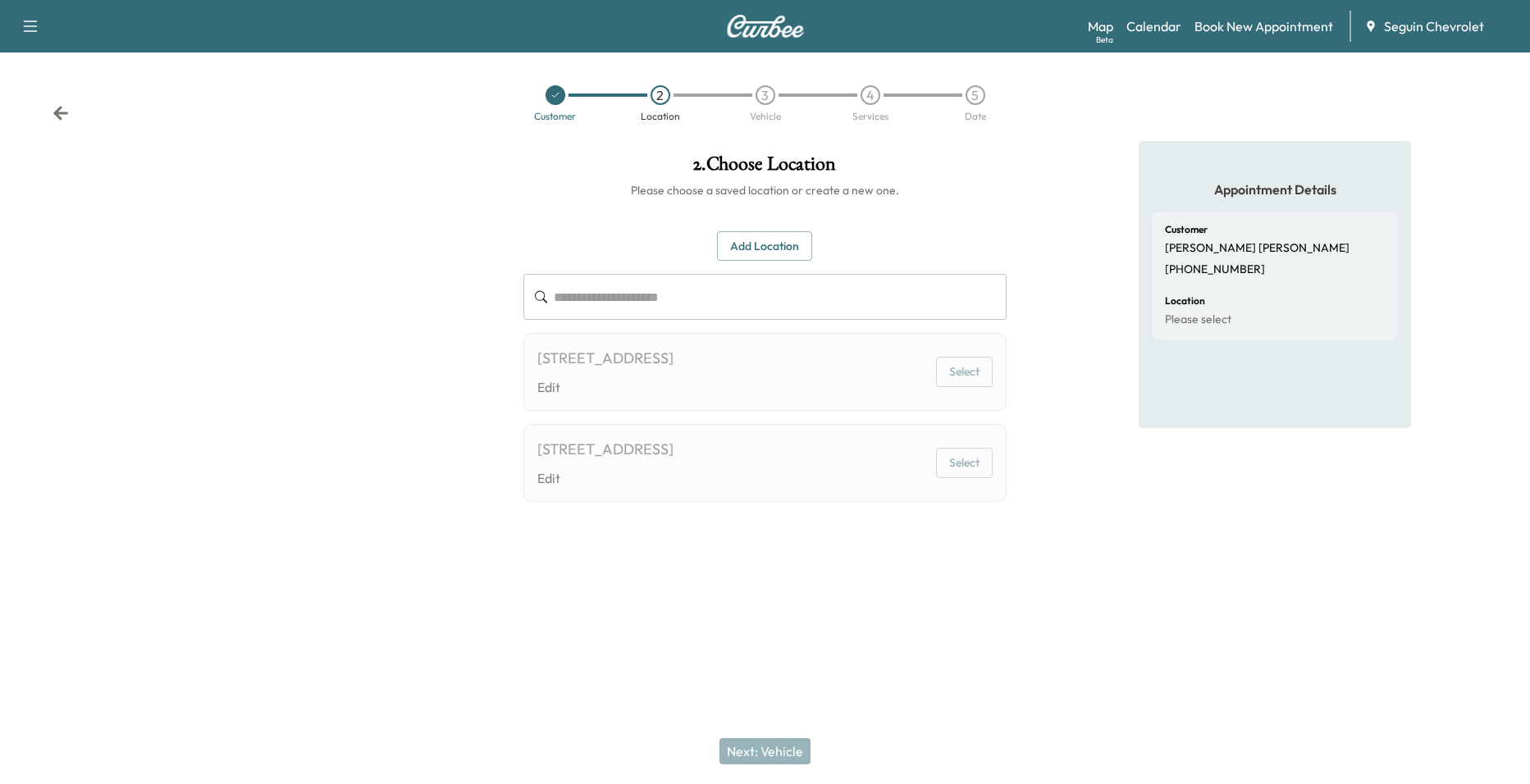
click at [559, 91] on div at bounding box center [555, 95] width 20 height 20
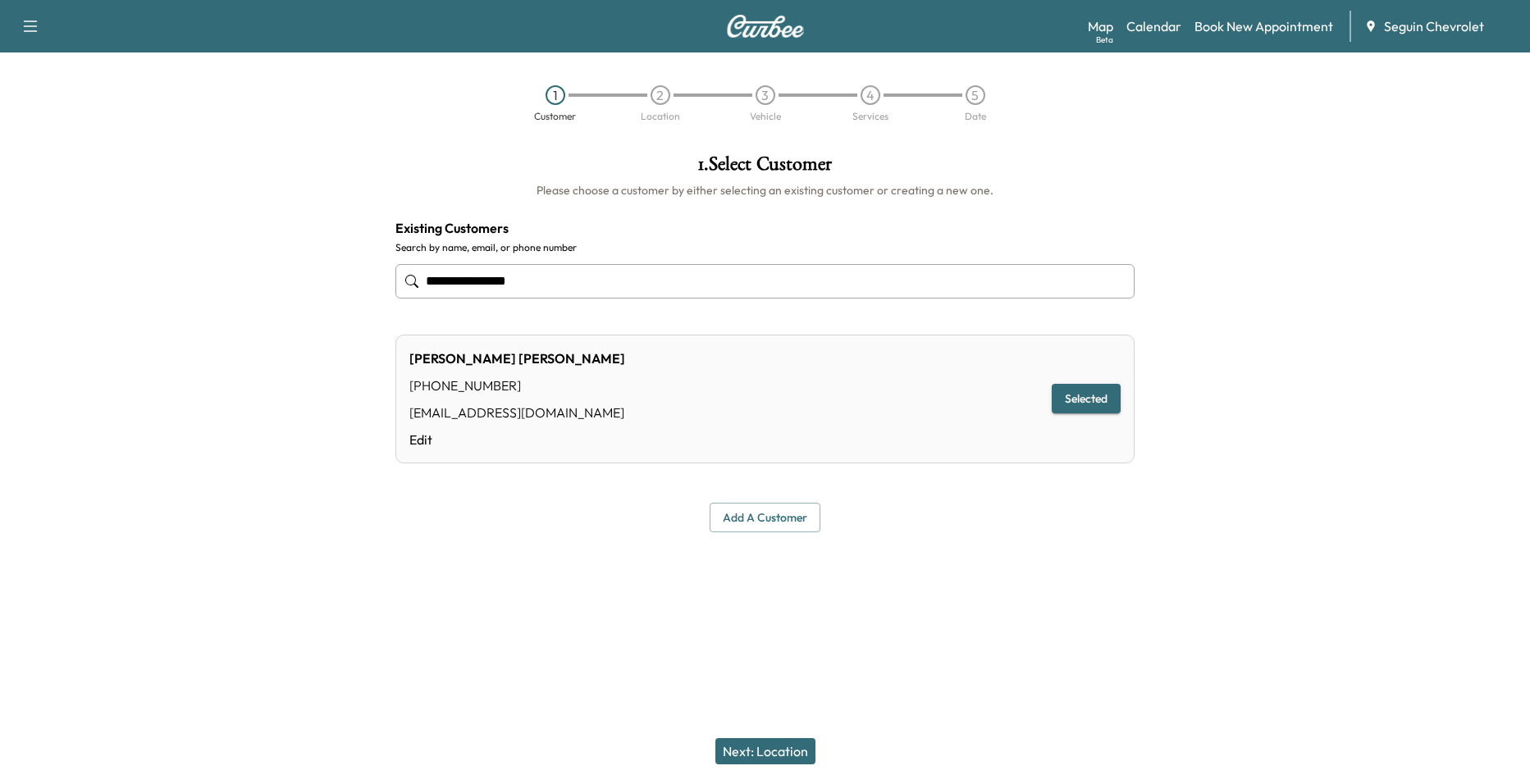
click at [691, 288] on input "**********" at bounding box center [765, 282] width 739 height 34
click at [646, 290] on input "text" at bounding box center [765, 282] width 739 height 34
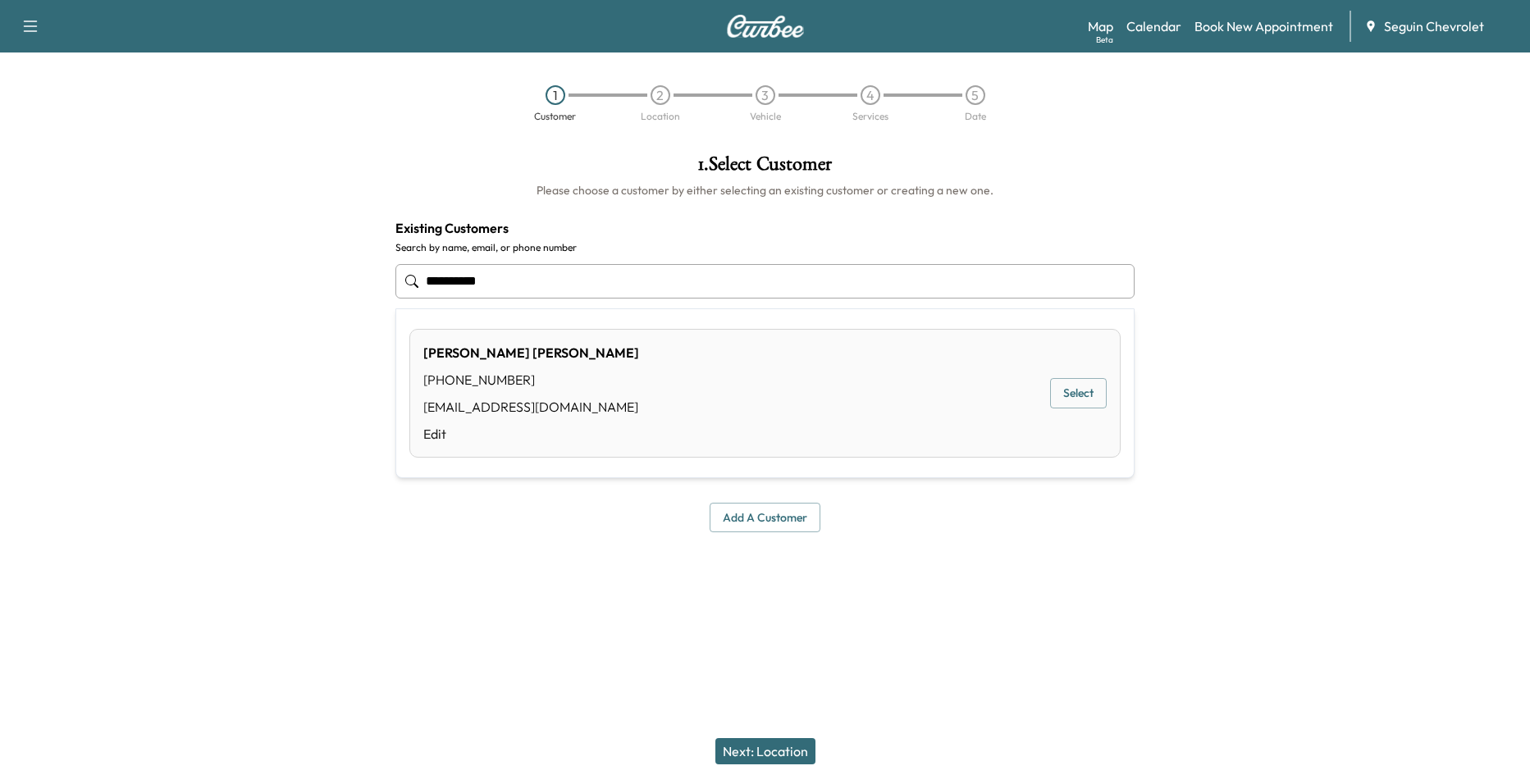
click at [618, 420] on div "[PERSON_NAME] [PHONE_NUMBER] [EMAIL_ADDRESS][DOMAIN_NAME] Edit Select" at bounding box center [765, 393] width 711 height 129
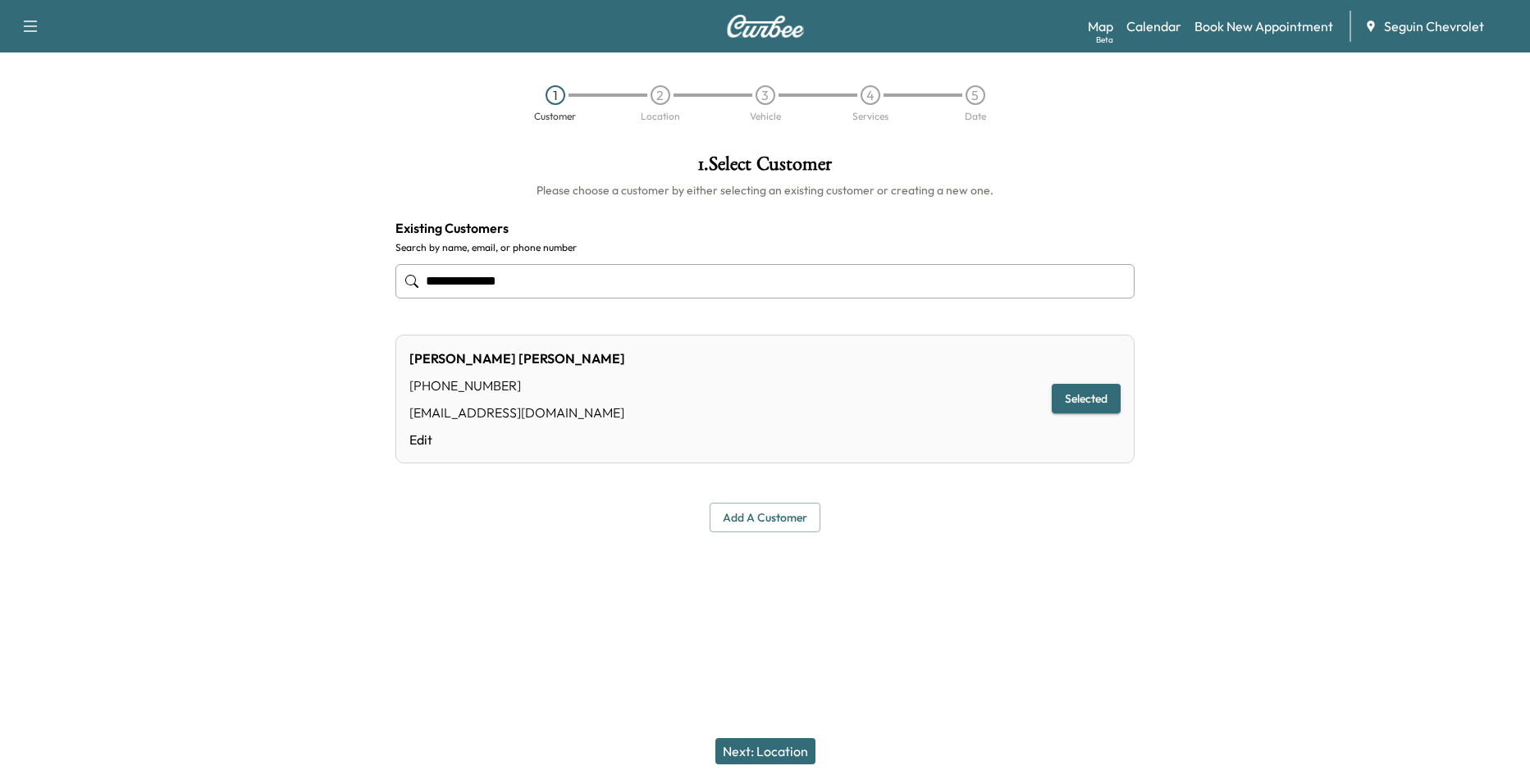
type input "**********"
click at [774, 750] on button "Next: Location" at bounding box center [765, 751] width 100 height 26
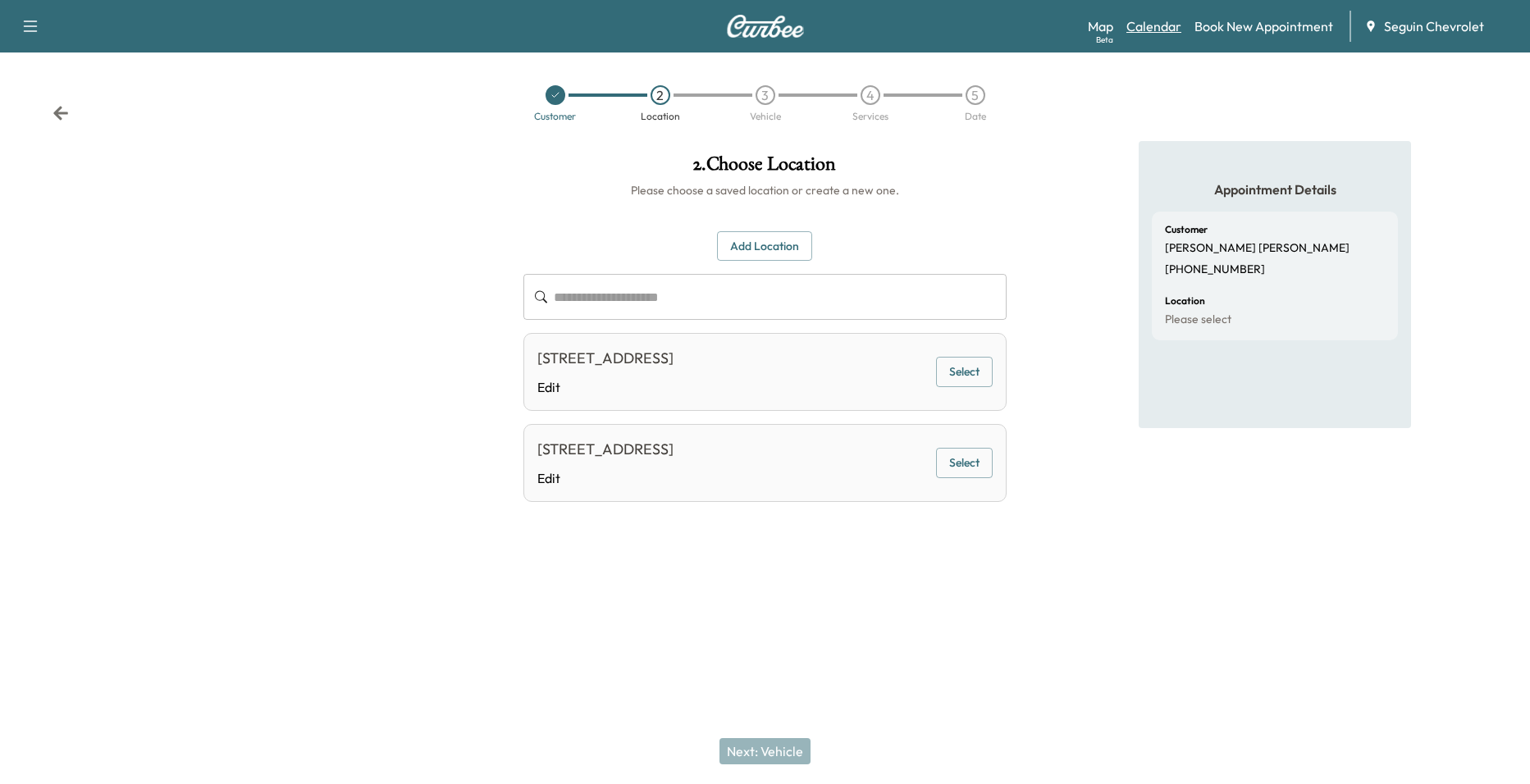
click at [1160, 27] on link "Calendar" at bounding box center [1153, 26] width 55 height 20
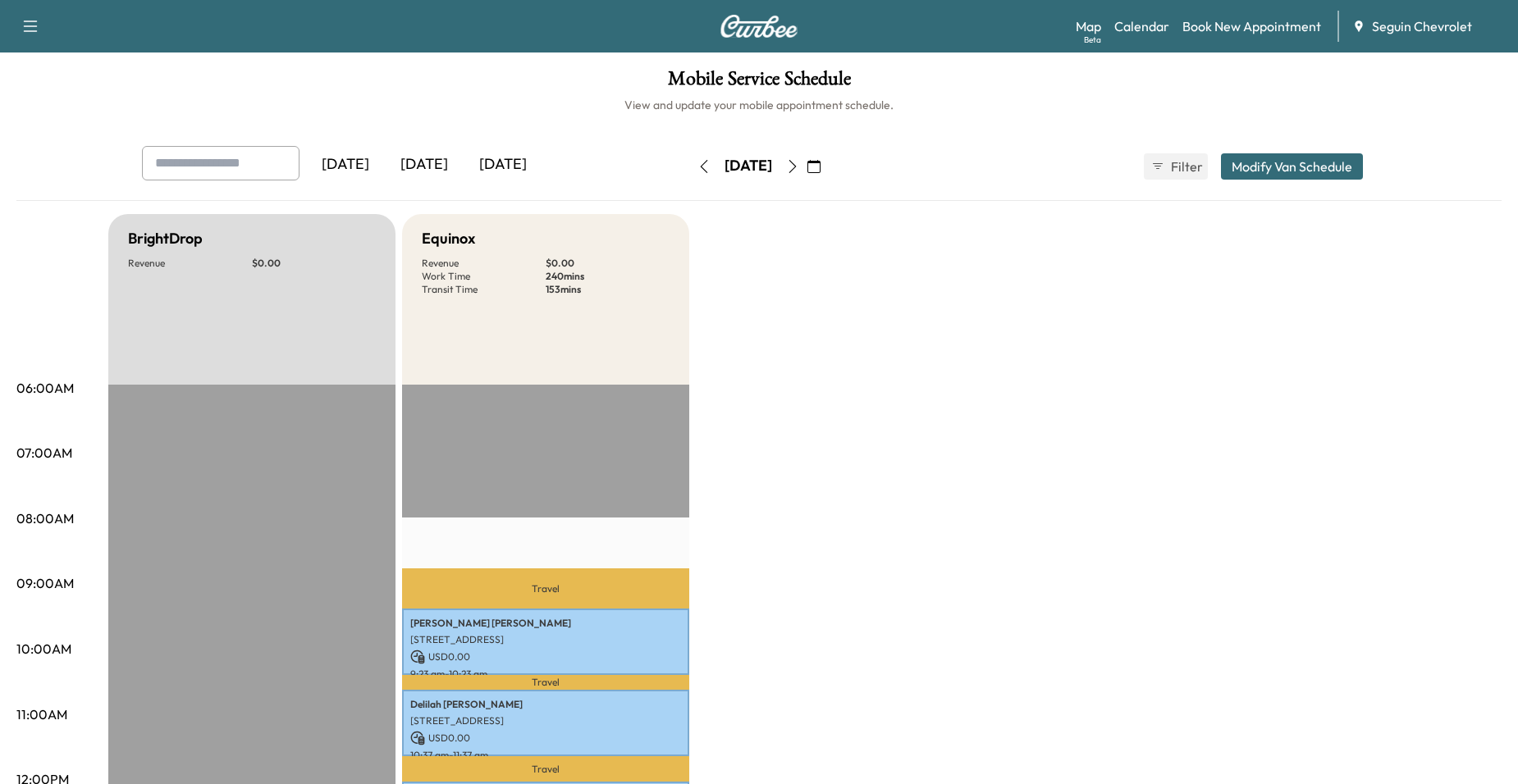
click at [799, 167] on icon "button" at bounding box center [793, 167] width 13 height 13
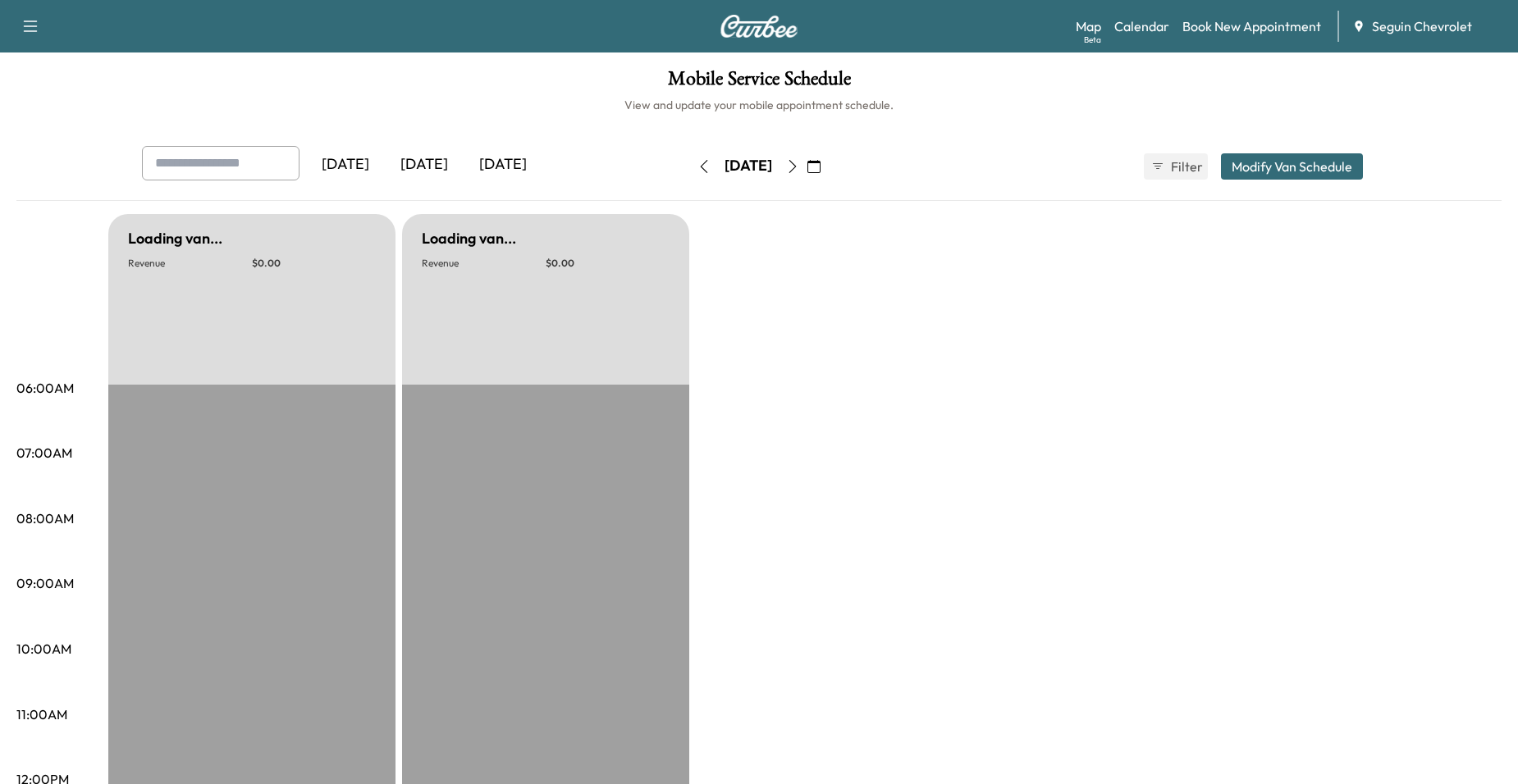
click at [807, 166] on button "button" at bounding box center [793, 167] width 28 height 26
click at [799, 166] on icon "button" at bounding box center [793, 167] width 13 height 13
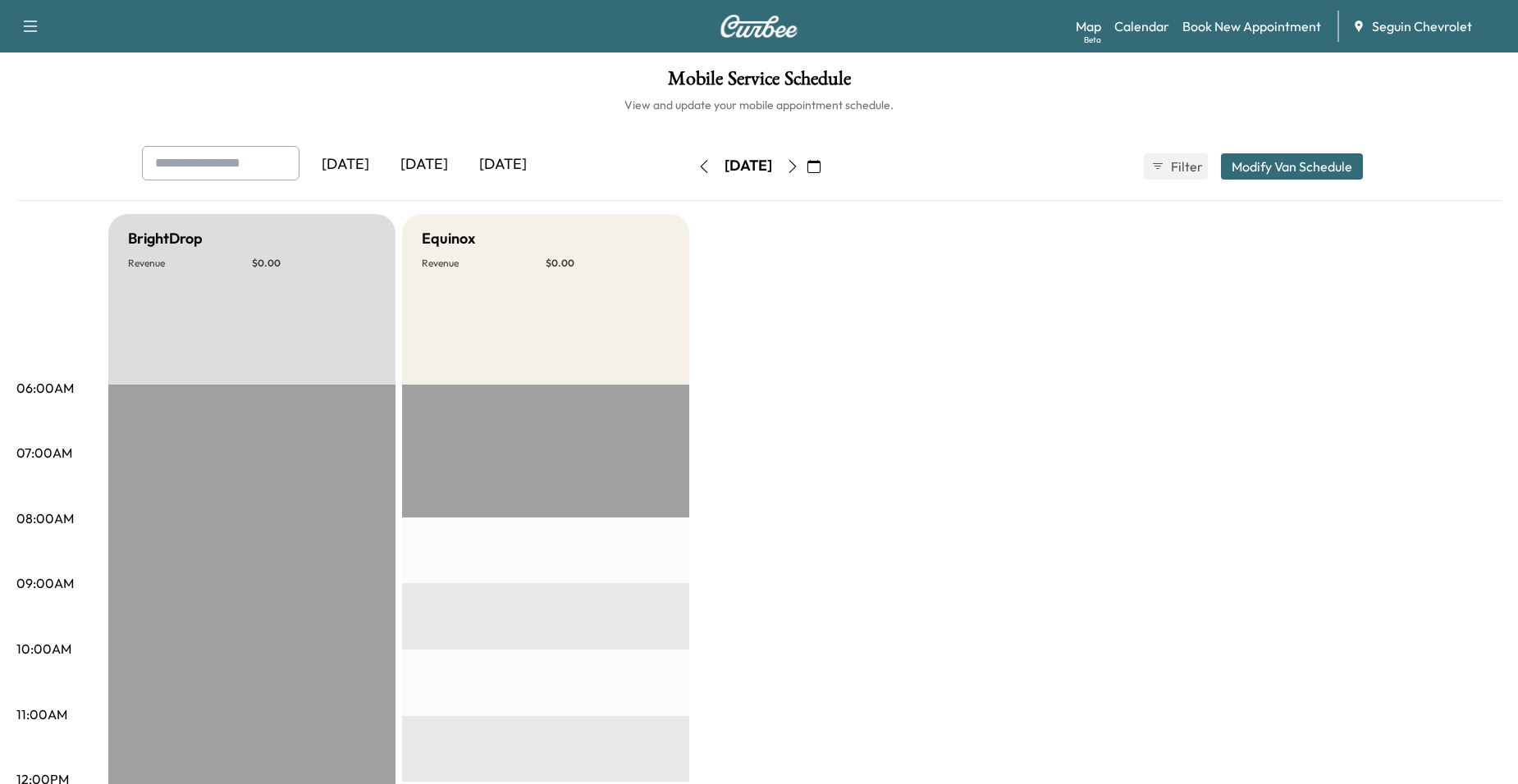
click at [807, 166] on button "button" at bounding box center [793, 167] width 28 height 26
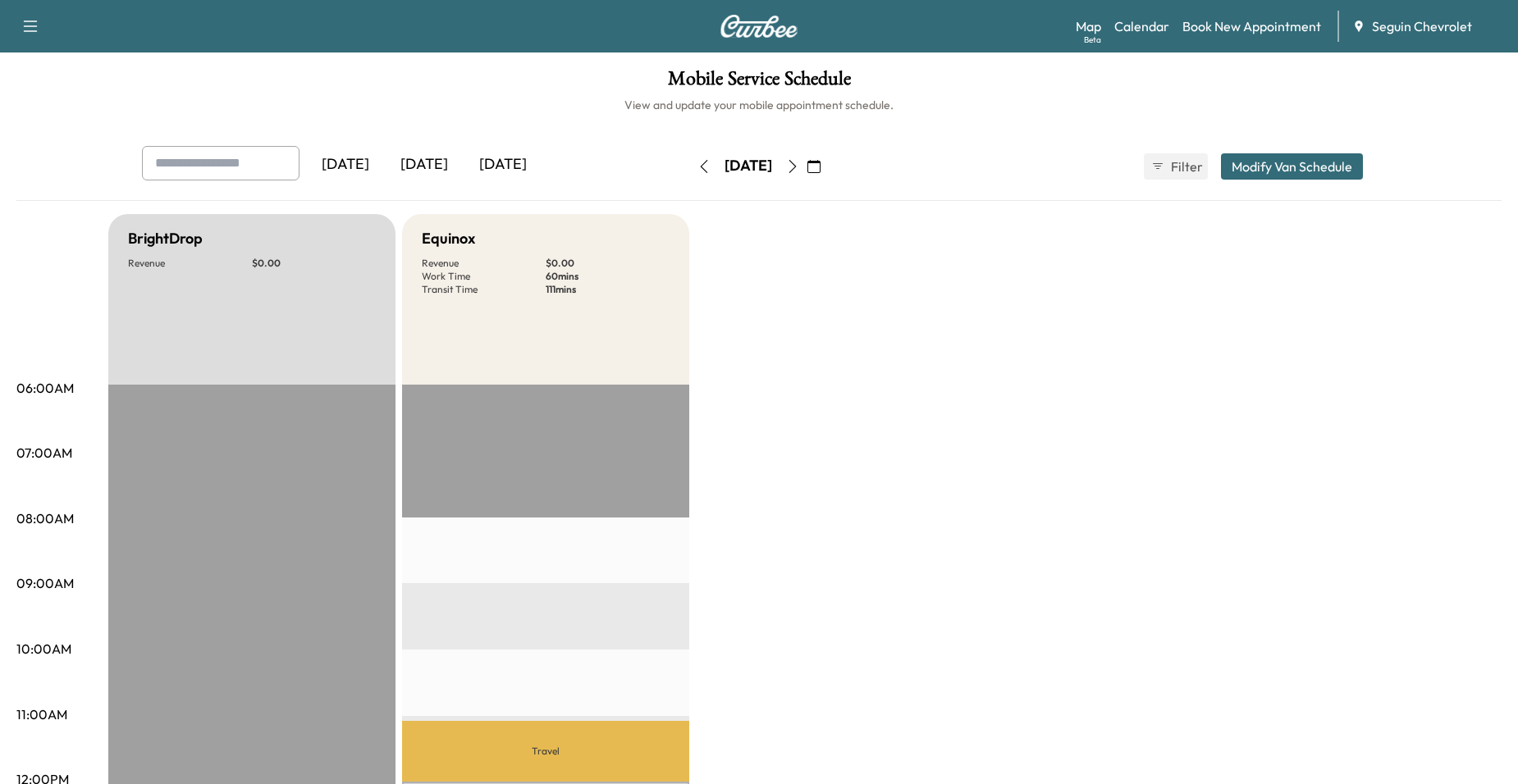
click at [799, 164] on icon "button" at bounding box center [793, 167] width 13 height 13
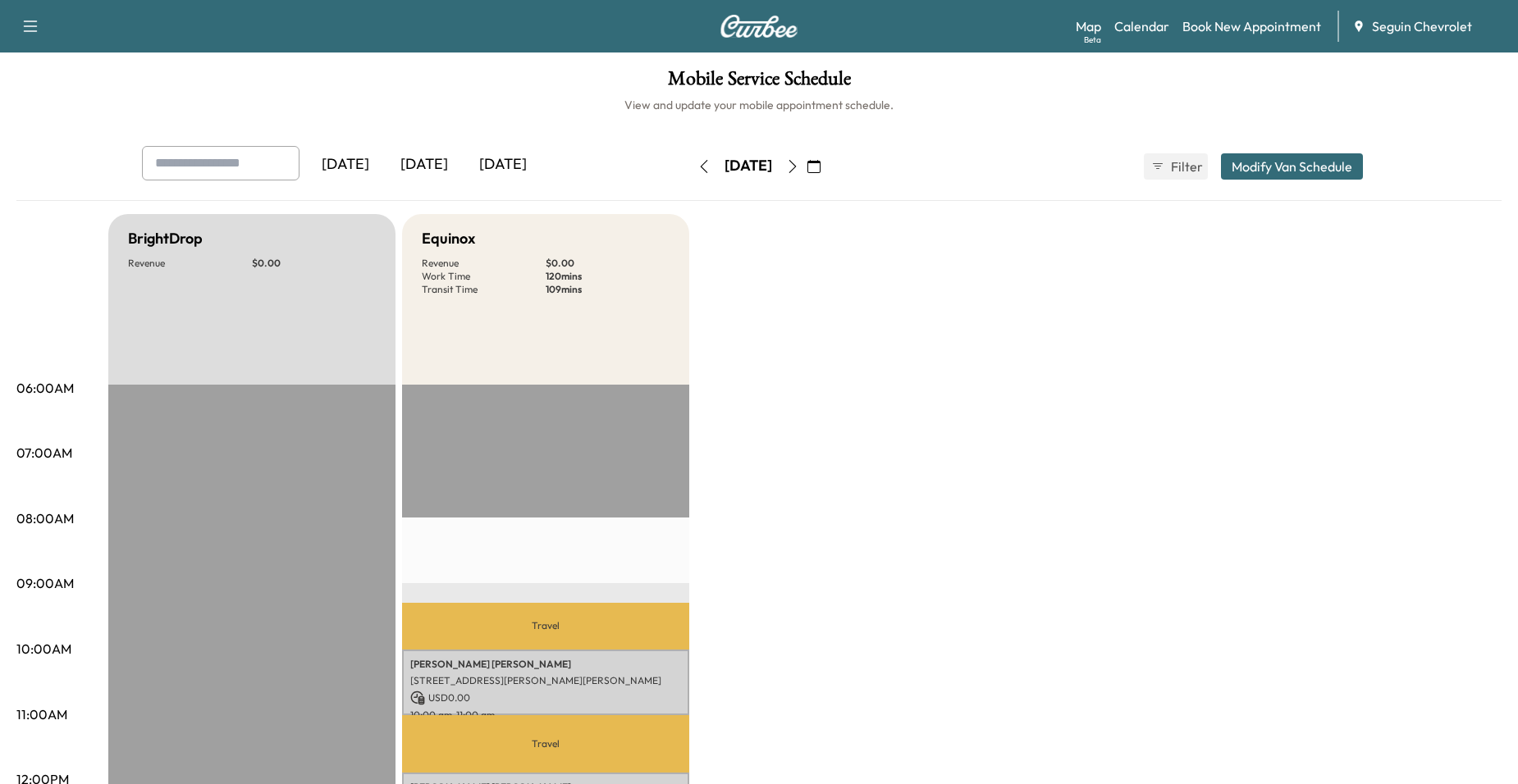
click at [797, 161] on icon "button" at bounding box center [793, 167] width 7 height 13
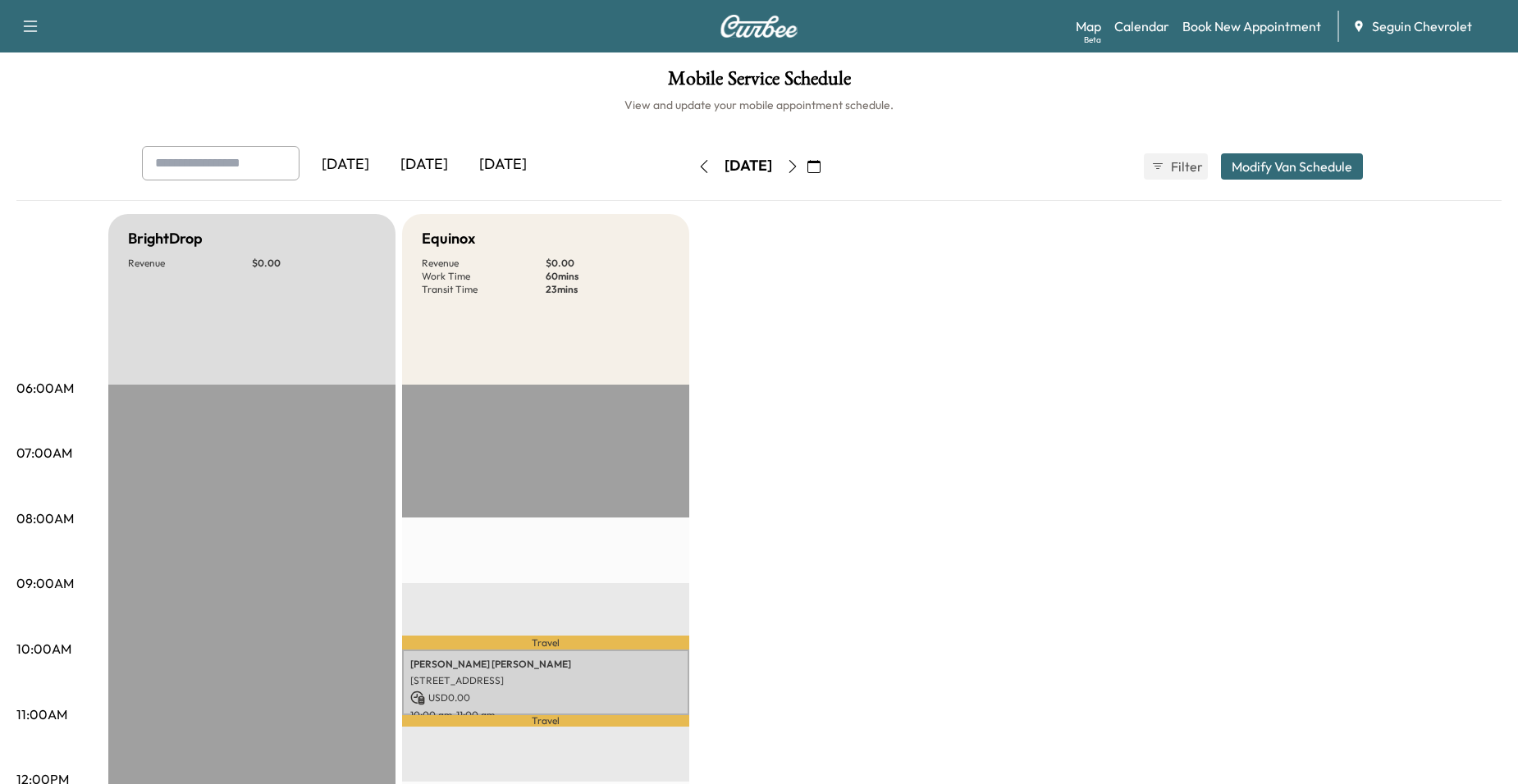
click at [799, 163] on icon "button" at bounding box center [793, 167] width 13 height 13
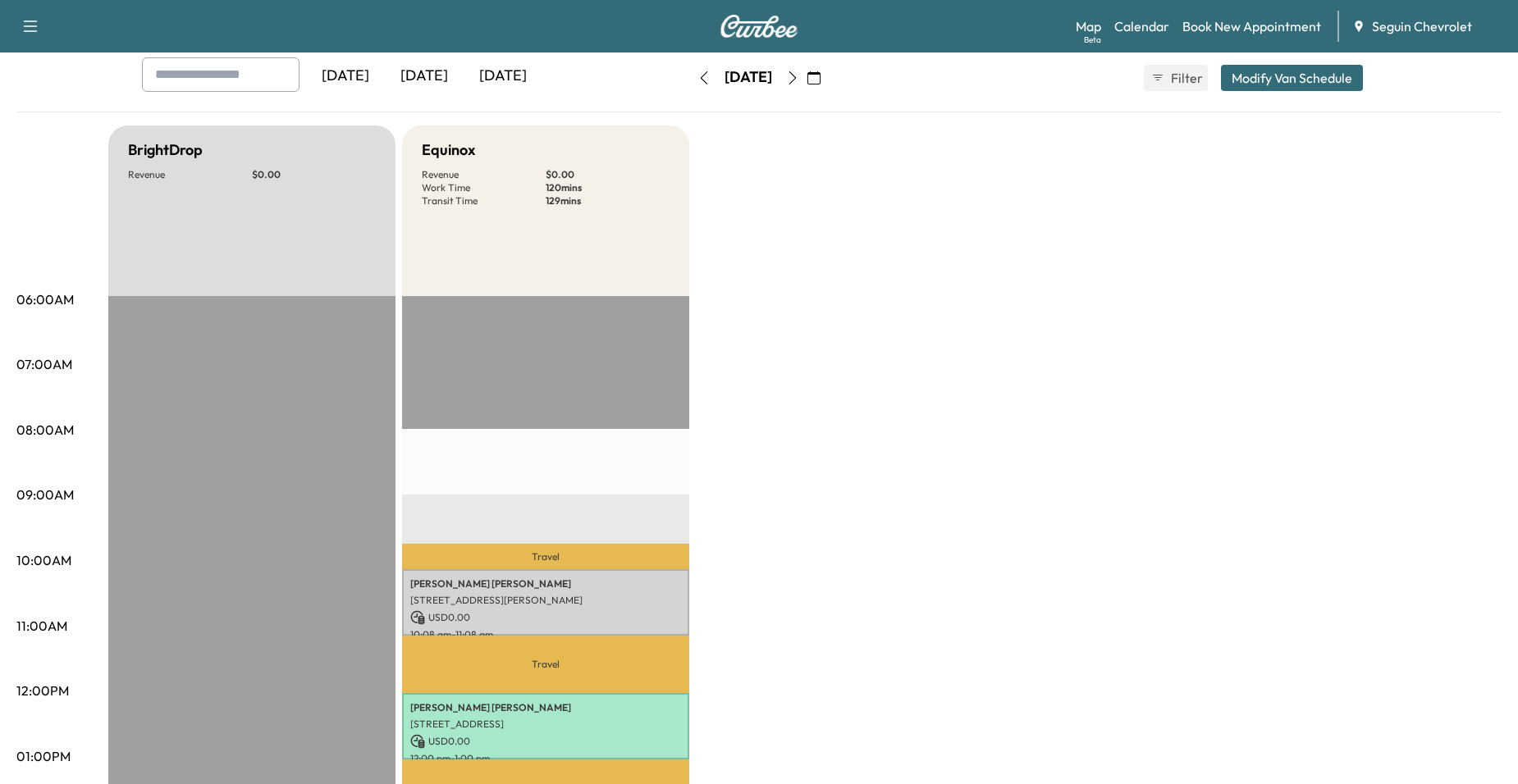
scroll to position [82, 0]
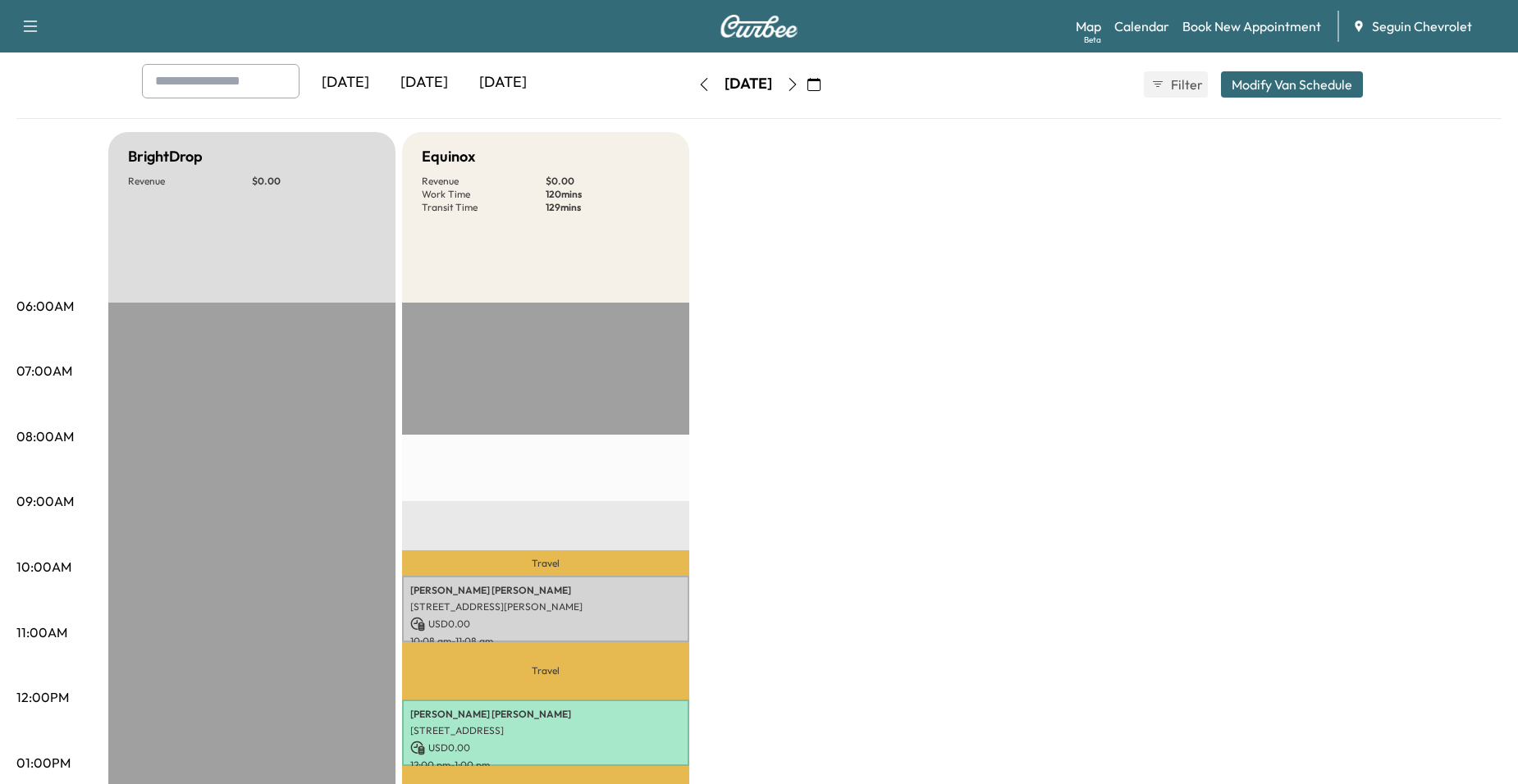
click at [799, 90] on icon "button" at bounding box center [793, 85] width 13 height 13
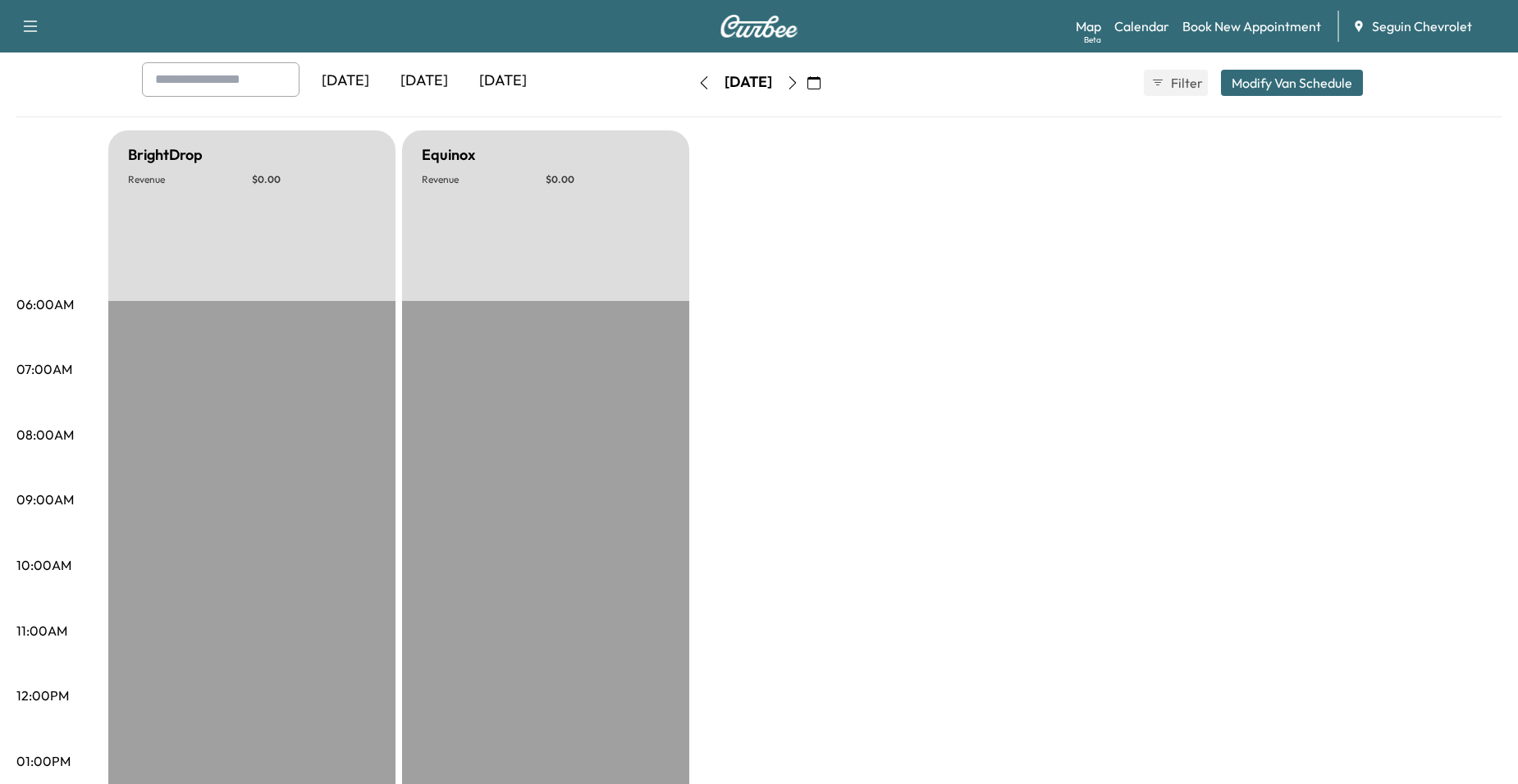
scroll to position [82, 0]
click at [799, 90] on icon "button" at bounding box center [793, 85] width 13 height 13
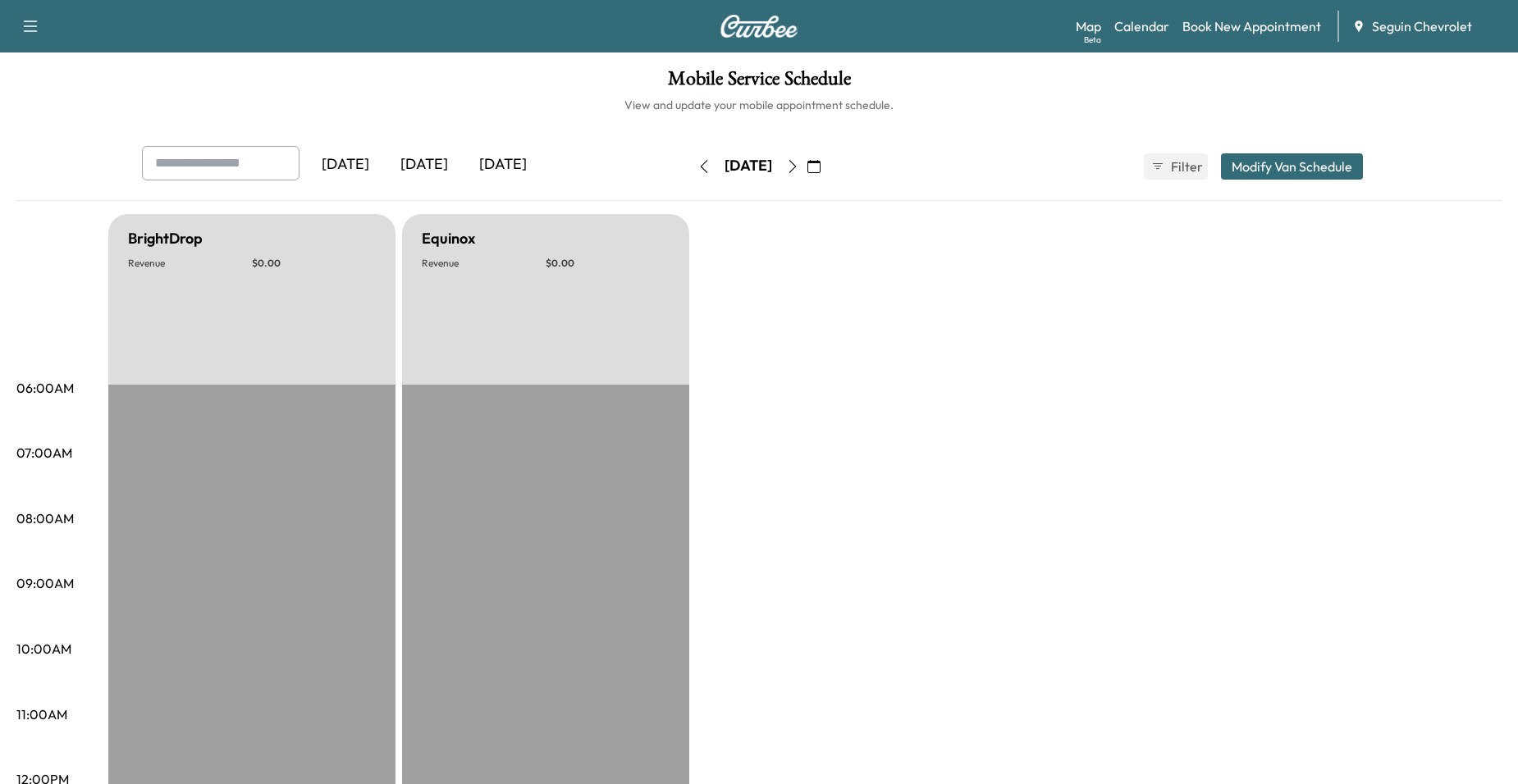
click at [807, 168] on button "button" at bounding box center [793, 167] width 28 height 26
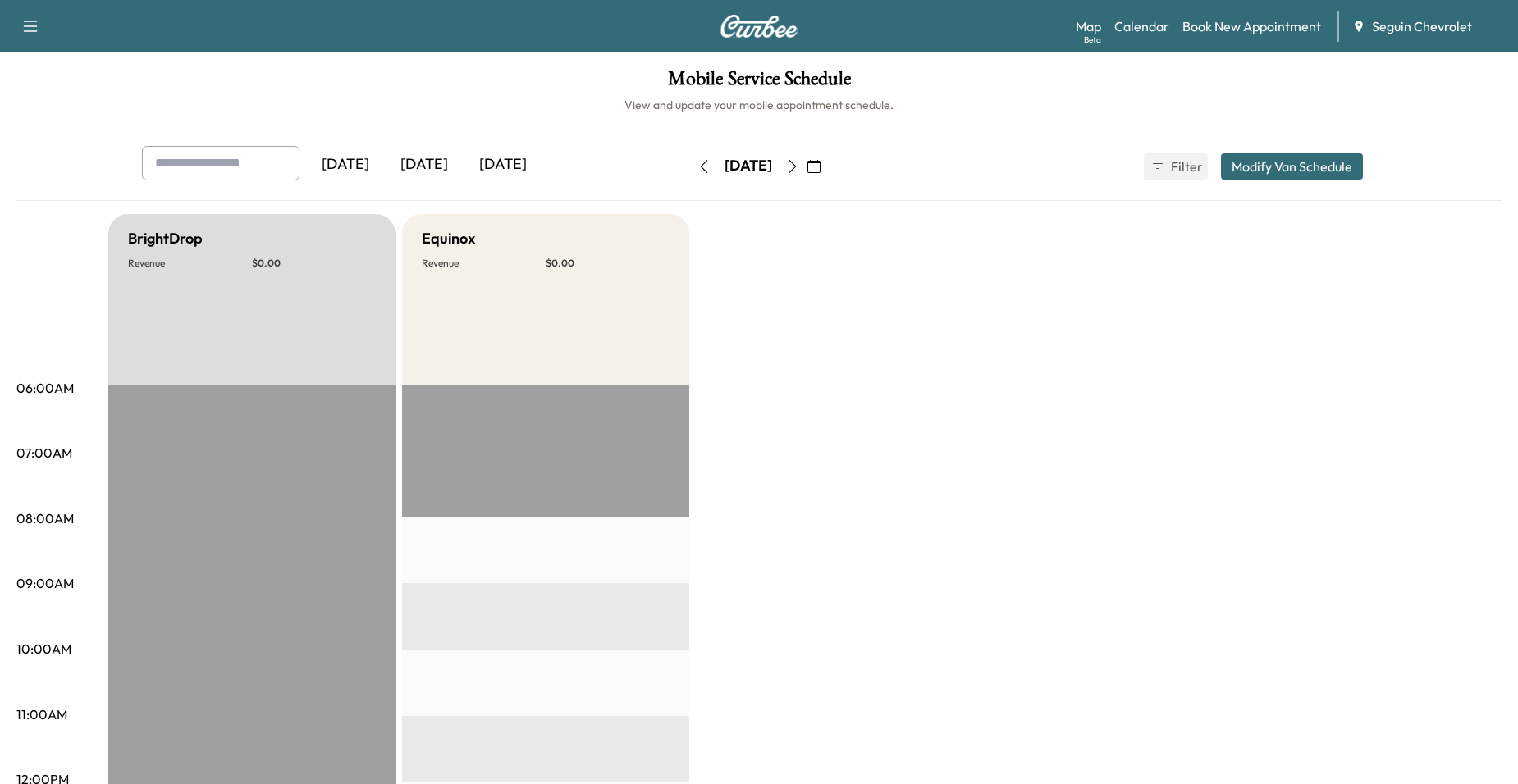
click at [807, 165] on button "button" at bounding box center [793, 167] width 28 height 26
click at [807, 163] on button "button" at bounding box center [793, 167] width 28 height 26
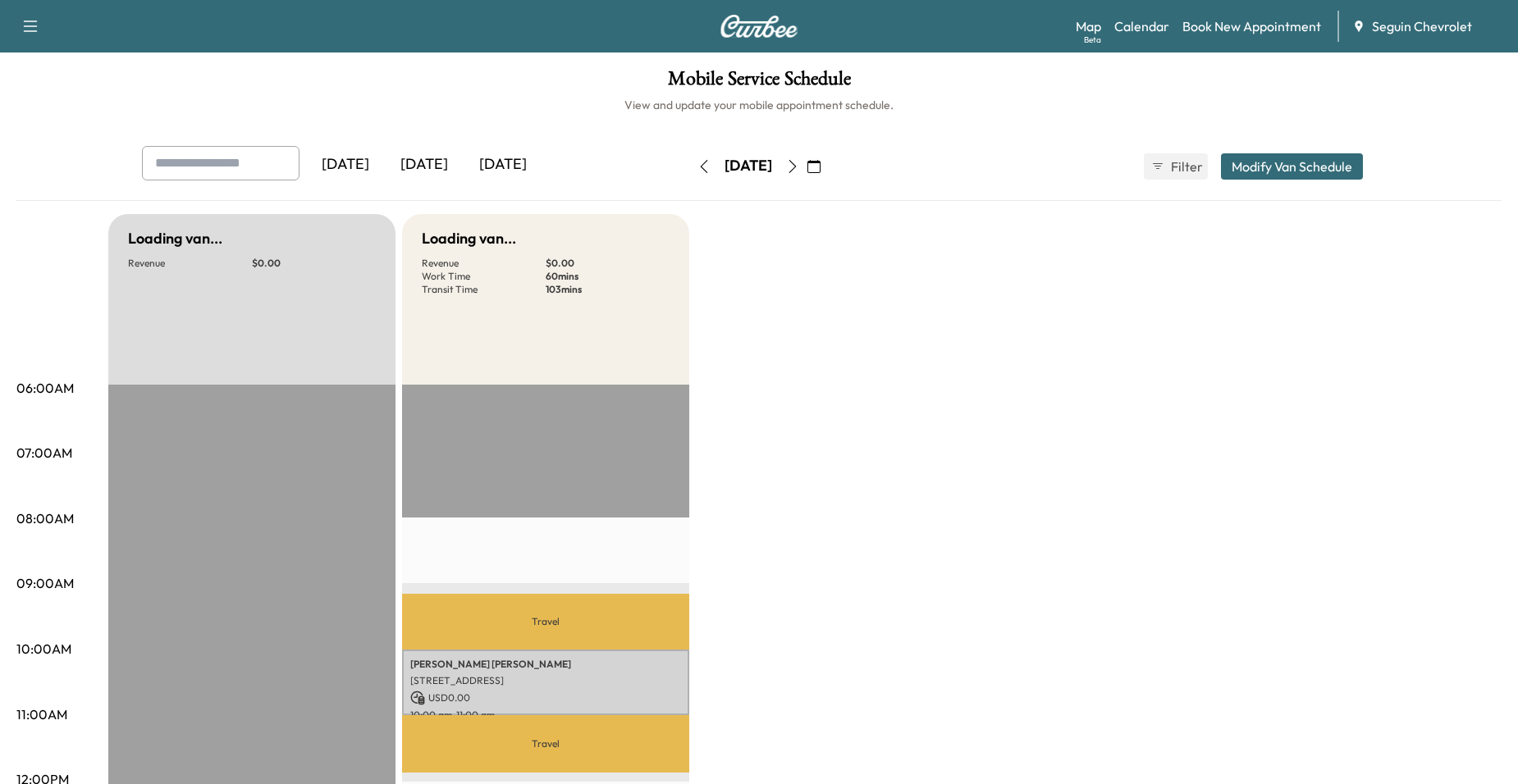
click at [799, 163] on icon "button" at bounding box center [793, 167] width 13 height 13
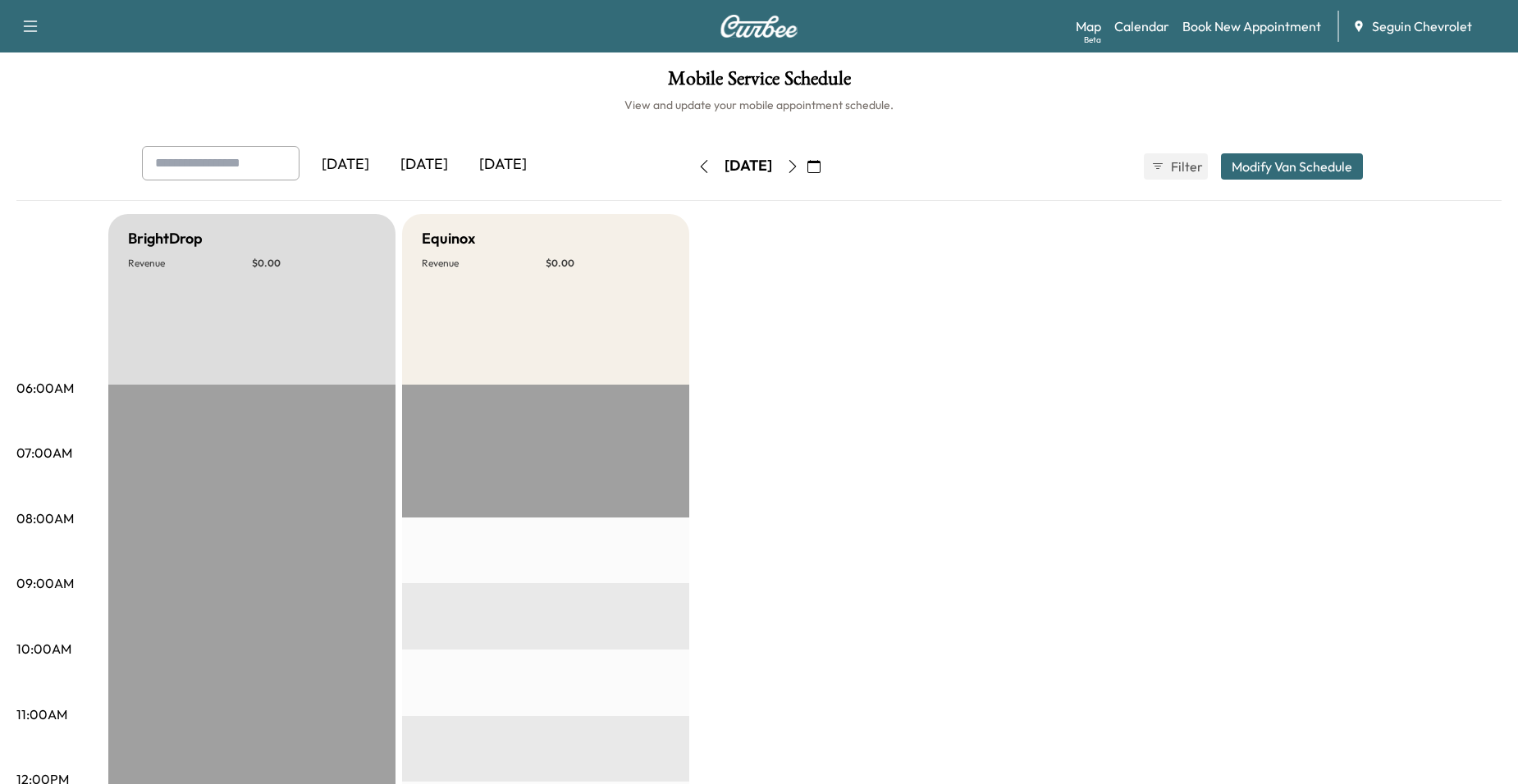
click at [690, 166] on button "button" at bounding box center [704, 167] width 28 height 26
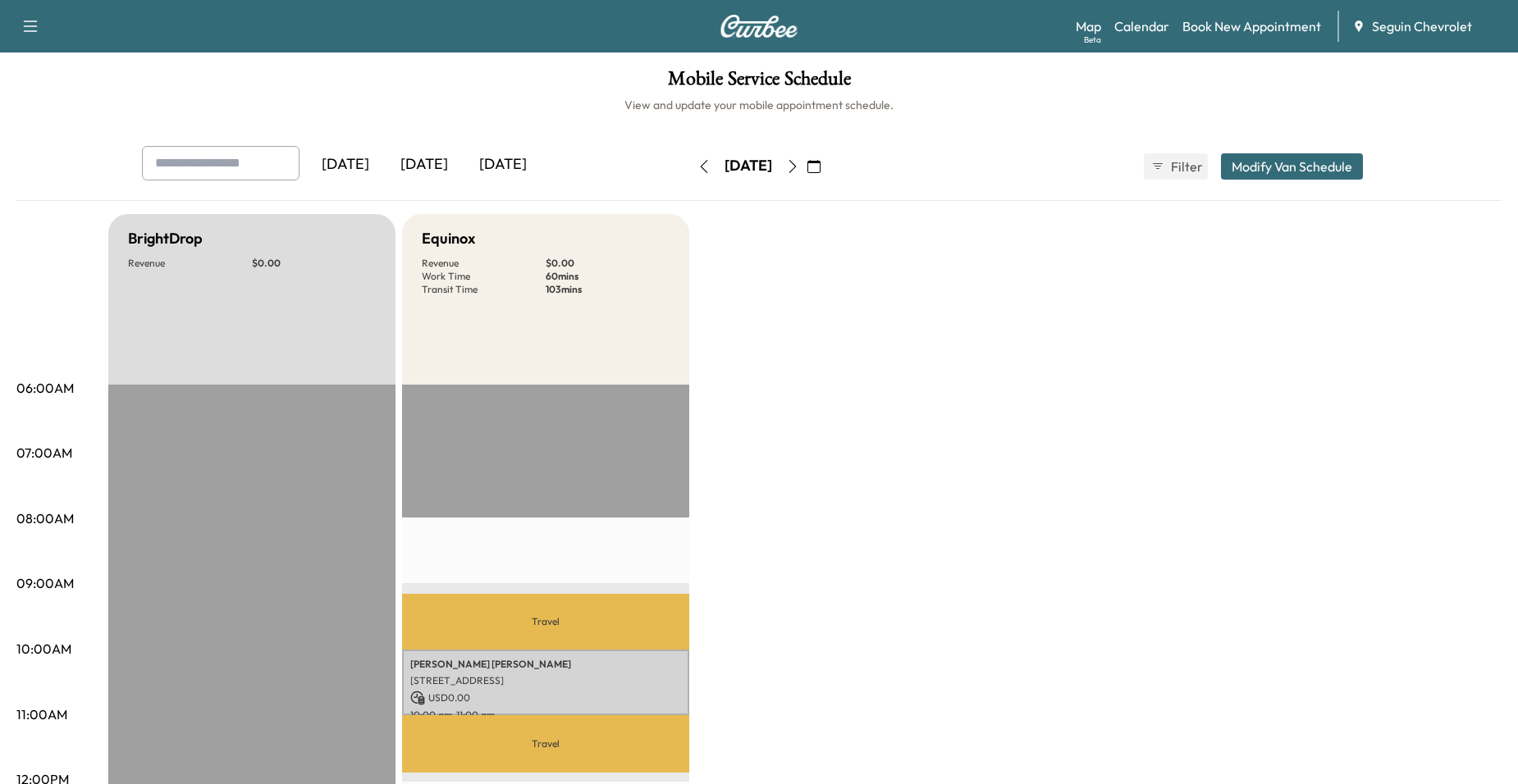
click at [821, 160] on icon "button" at bounding box center [814, 167] width 13 height 13
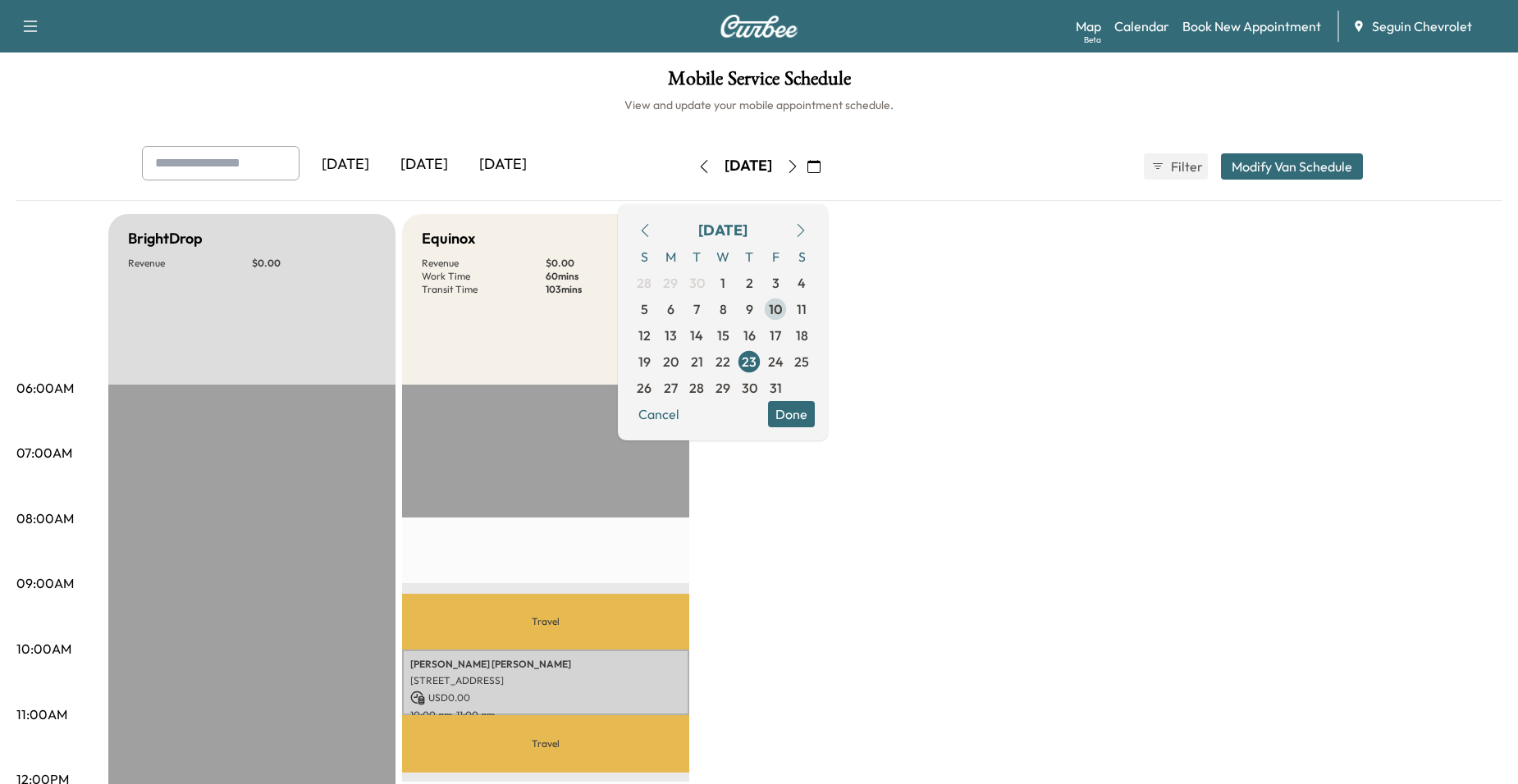
click at [783, 306] on span "10" at bounding box center [775, 309] width 14 height 20
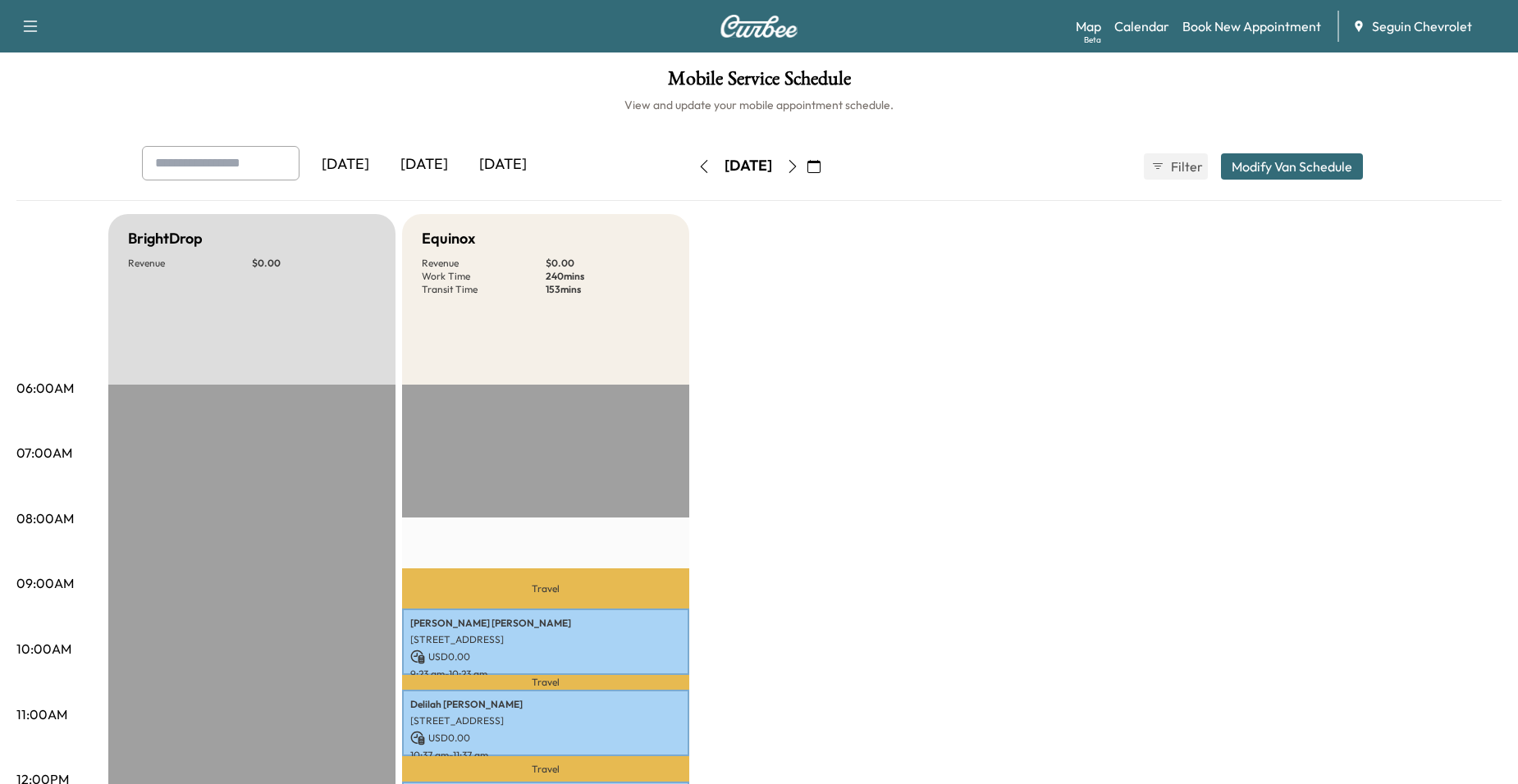
click at [799, 170] on icon "button" at bounding box center [793, 167] width 13 height 13
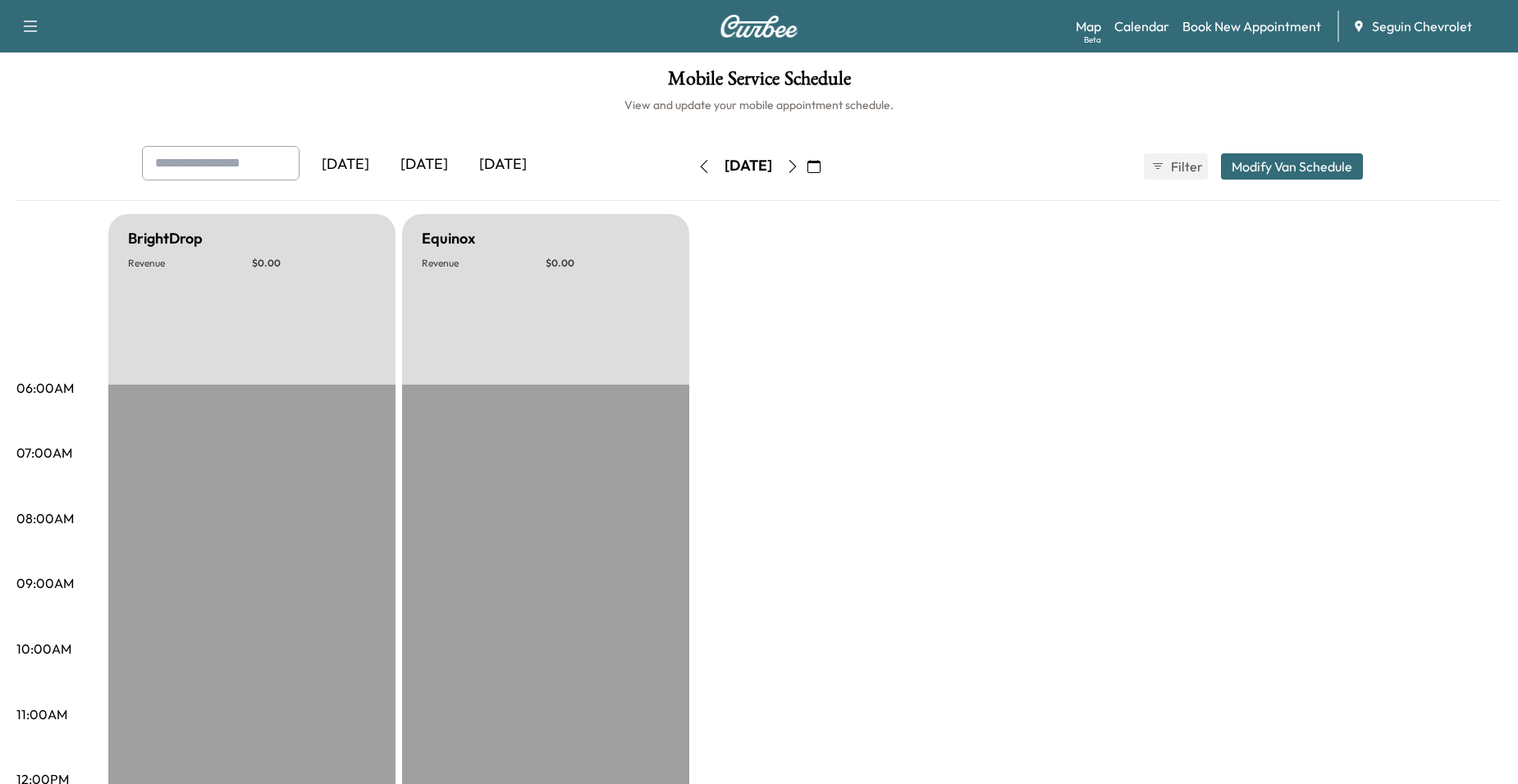
click at [799, 170] on icon "button" at bounding box center [793, 167] width 13 height 13
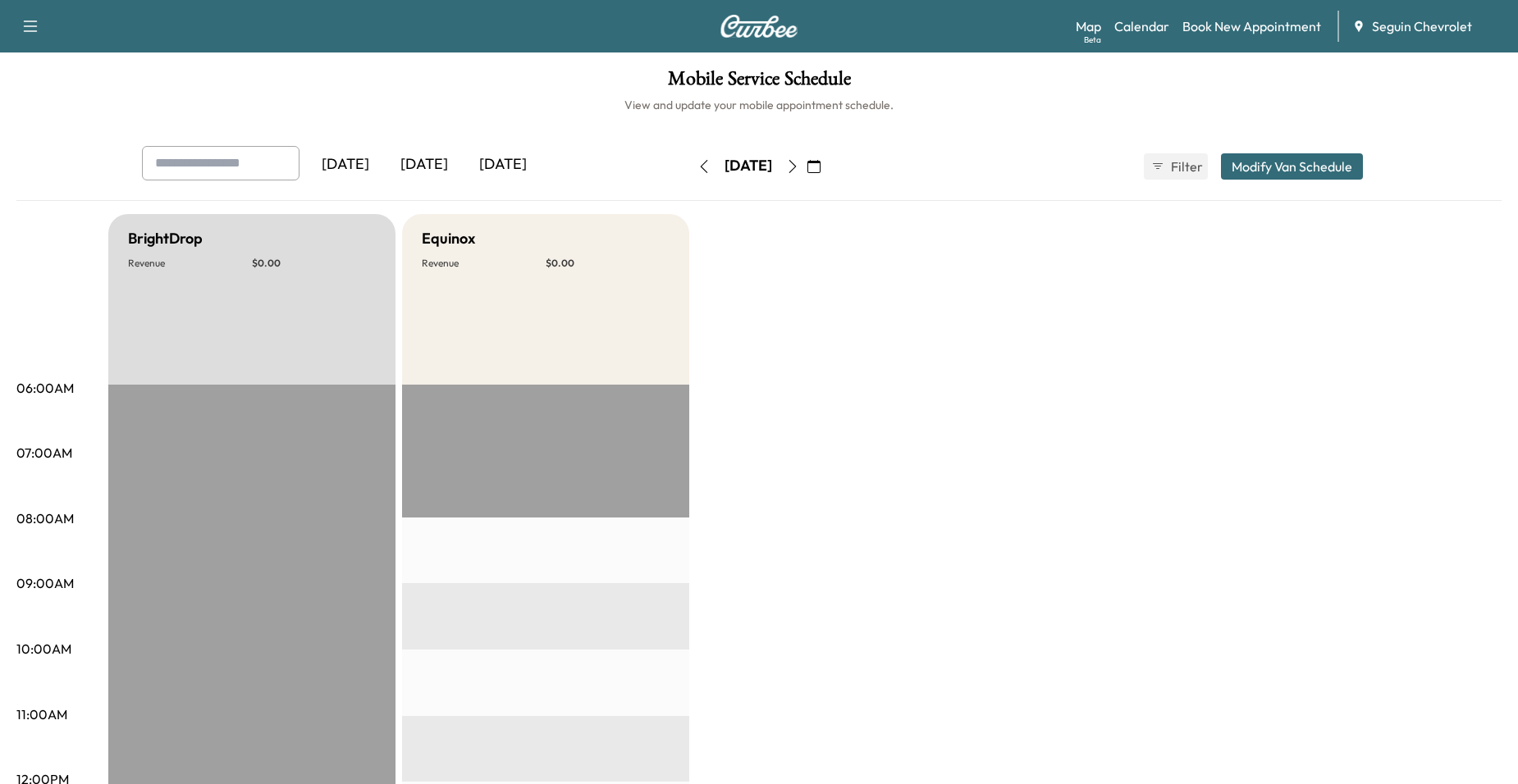
click at [799, 160] on icon "button" at bounding box center [793, 167] width 13 height 13
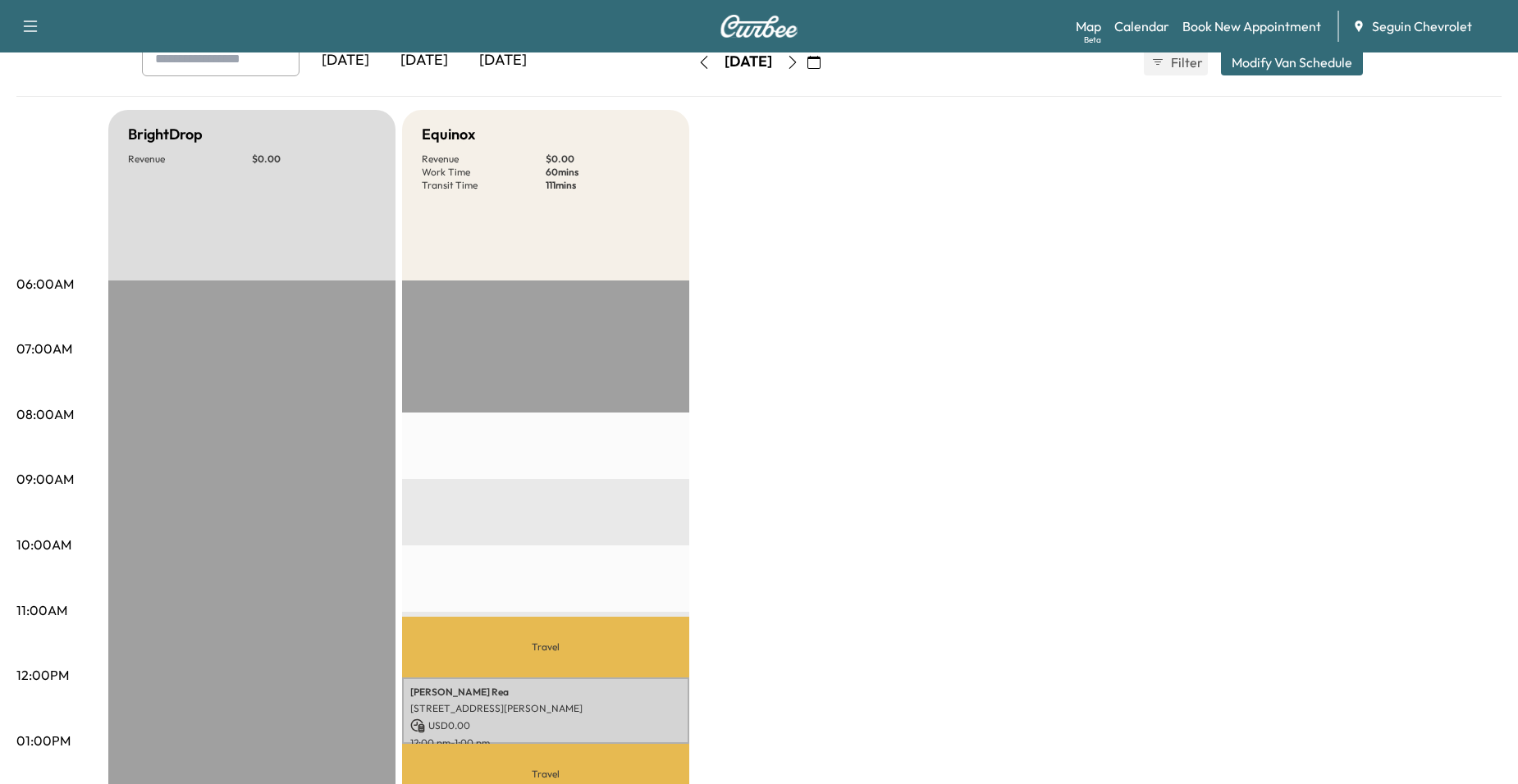
scroll to position [82, 0]
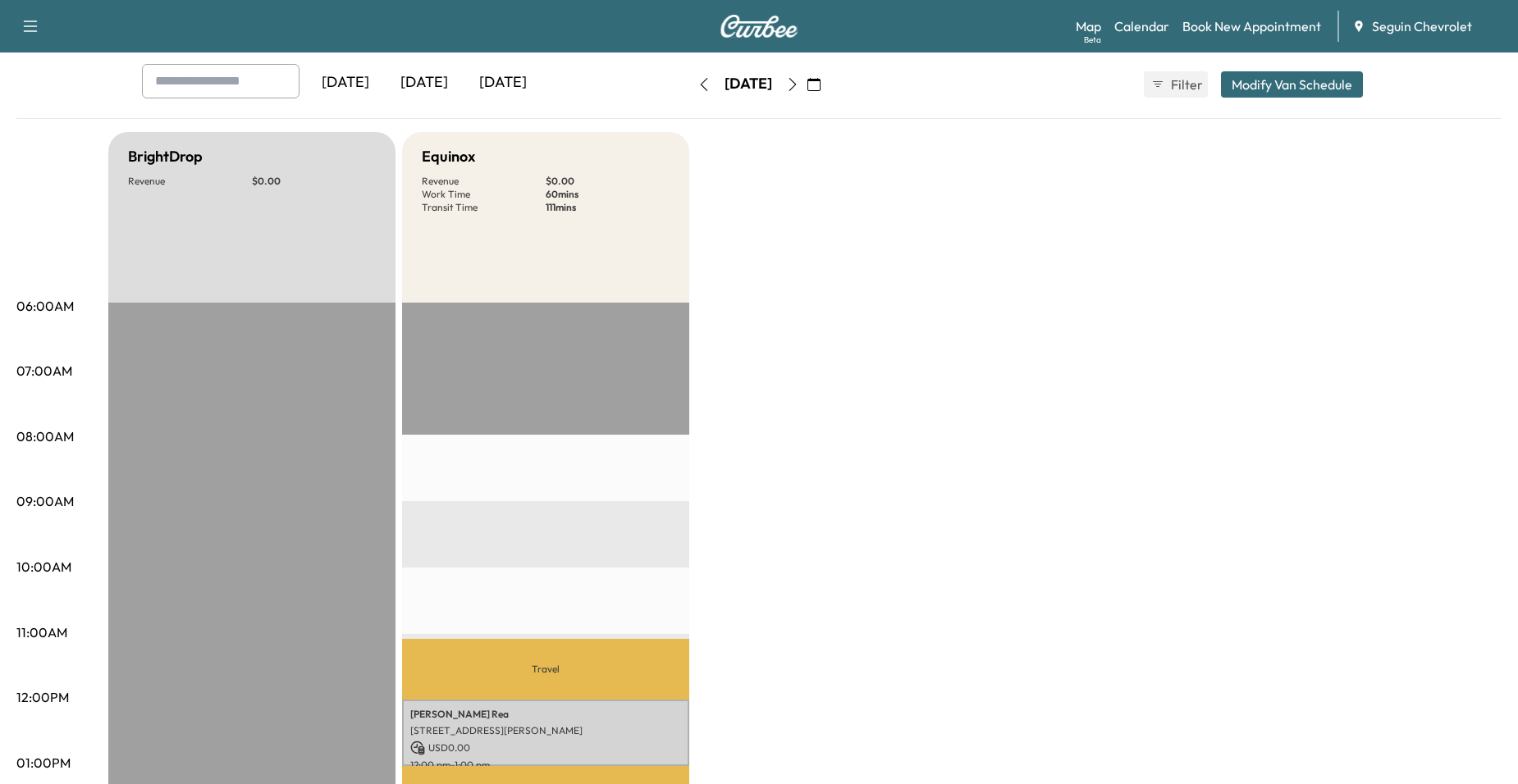
click at [807, 89] on button "button" at bounding box center [793, 85] width 28 height 26
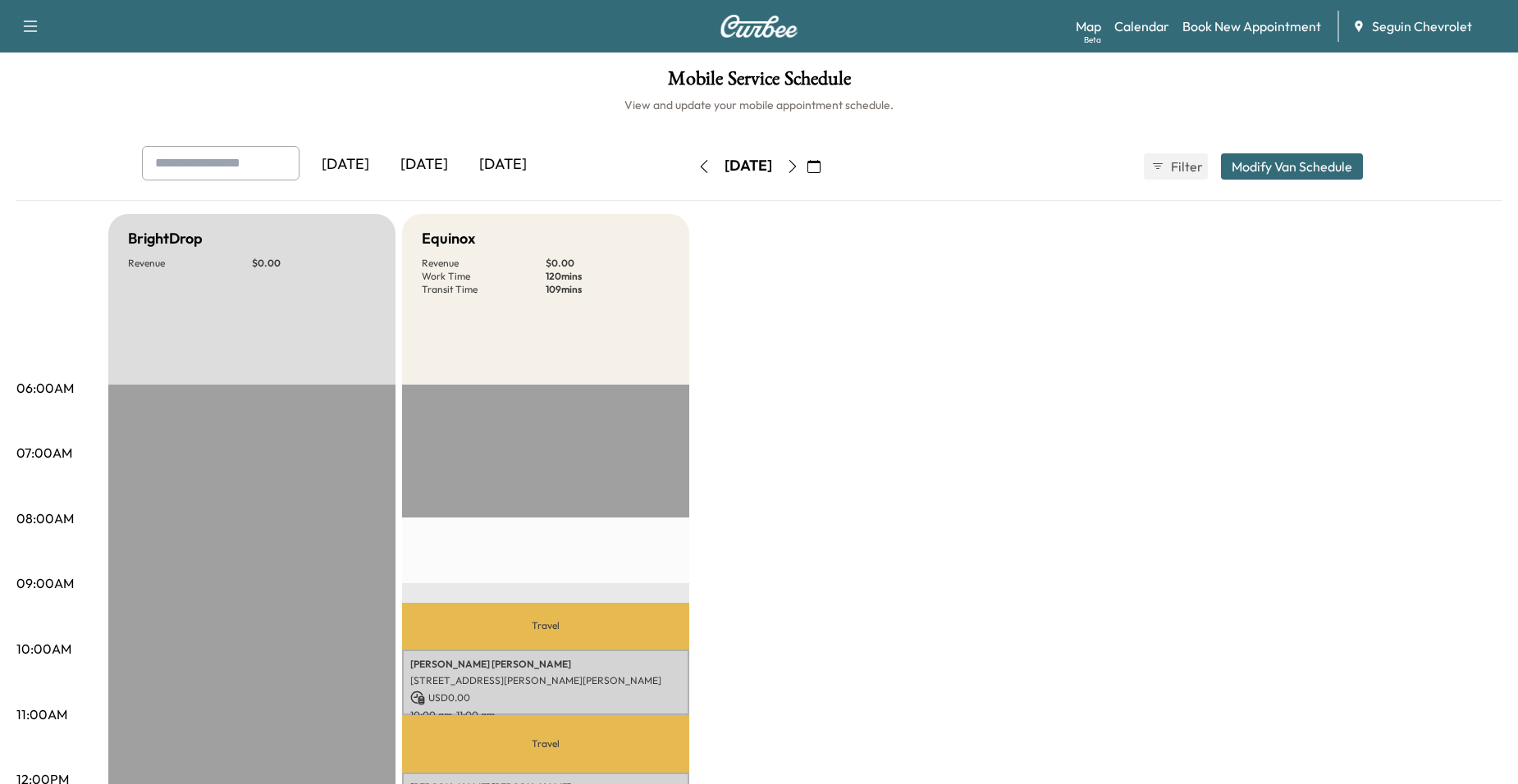
click at [799, 169] on icon "button" at bounding box center [793, 167] width 13 height 13
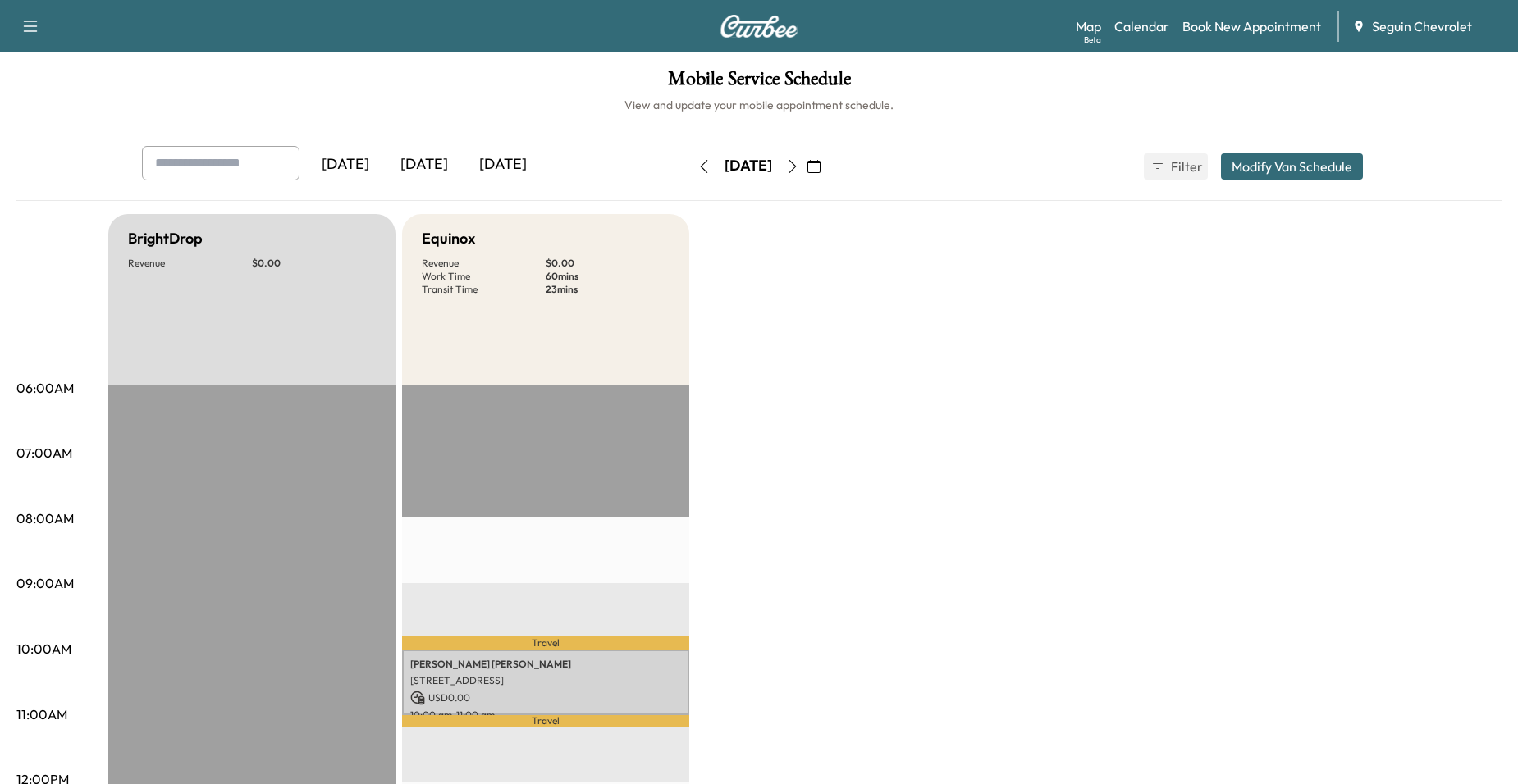
click at [799, 172] on icon "button" at bounding box center [793, 167] width 13 height 13
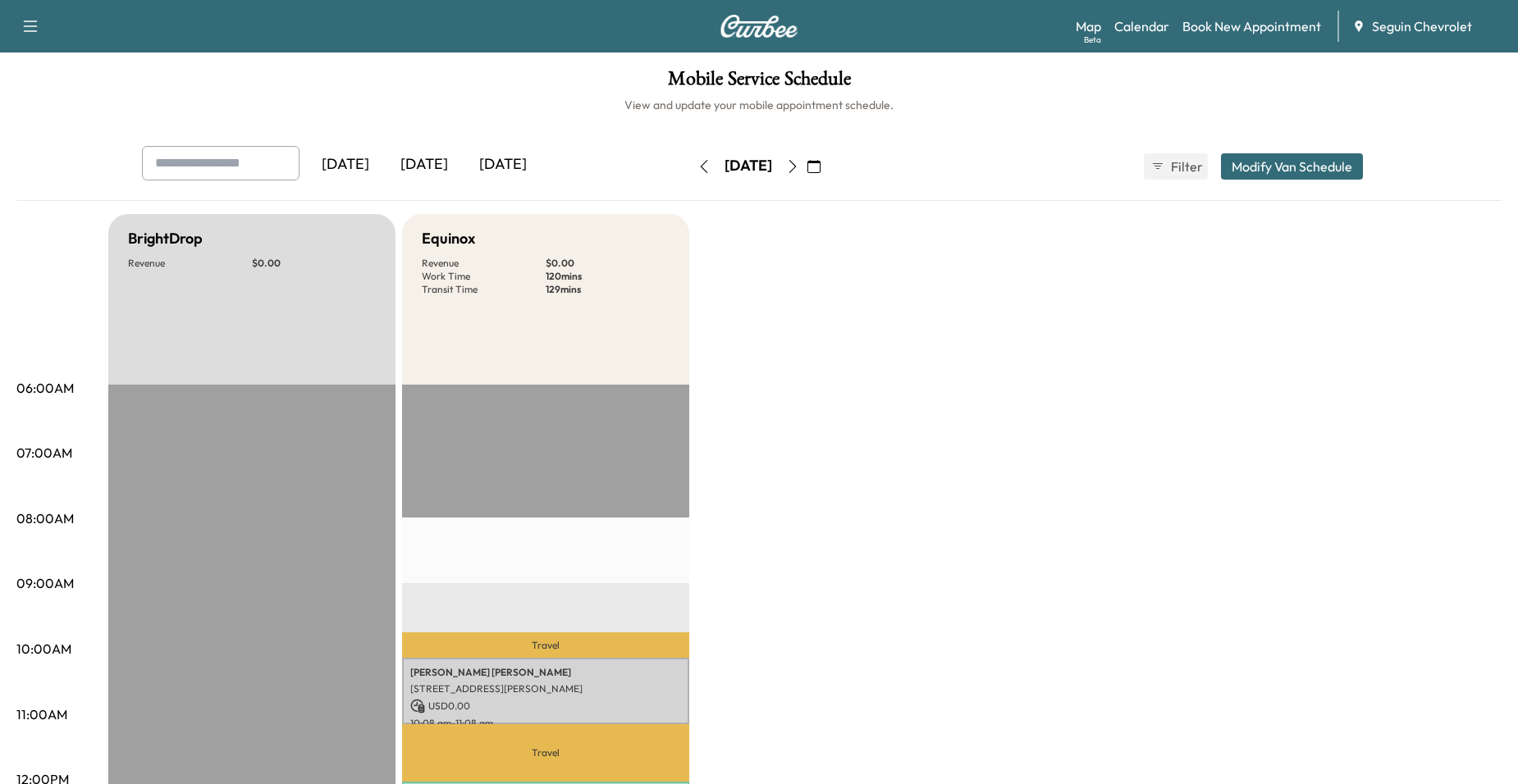
click at [799, 160] on icon "button" at bounding box center [793, 167] width 13 height 13
